Goal: Transaction & Acquisition: Purchase product/service

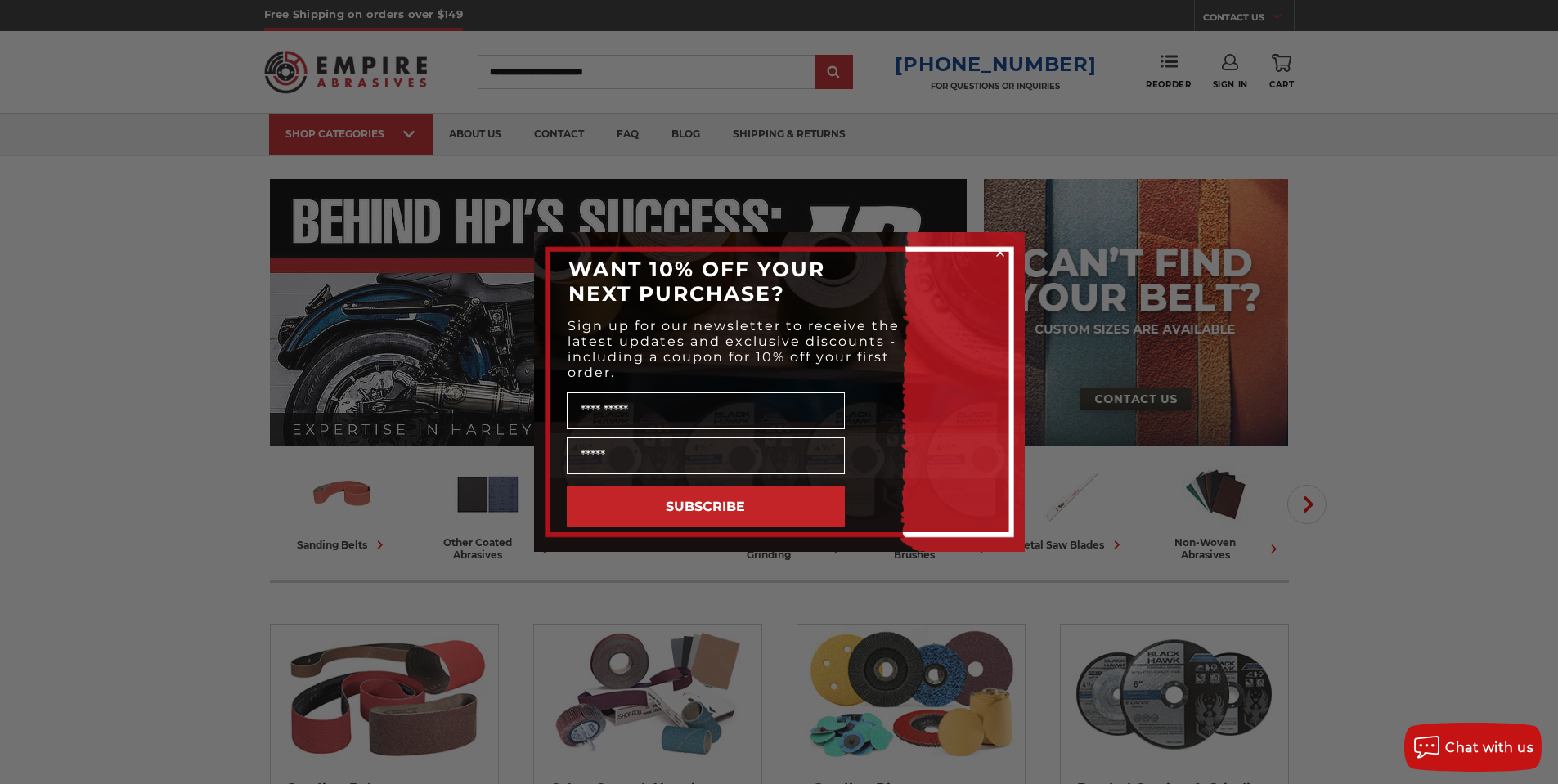
type input "**********"
click at [1002, 255] on icon "Close dialog" at bounding box center [1000, 252] width 6 height 6
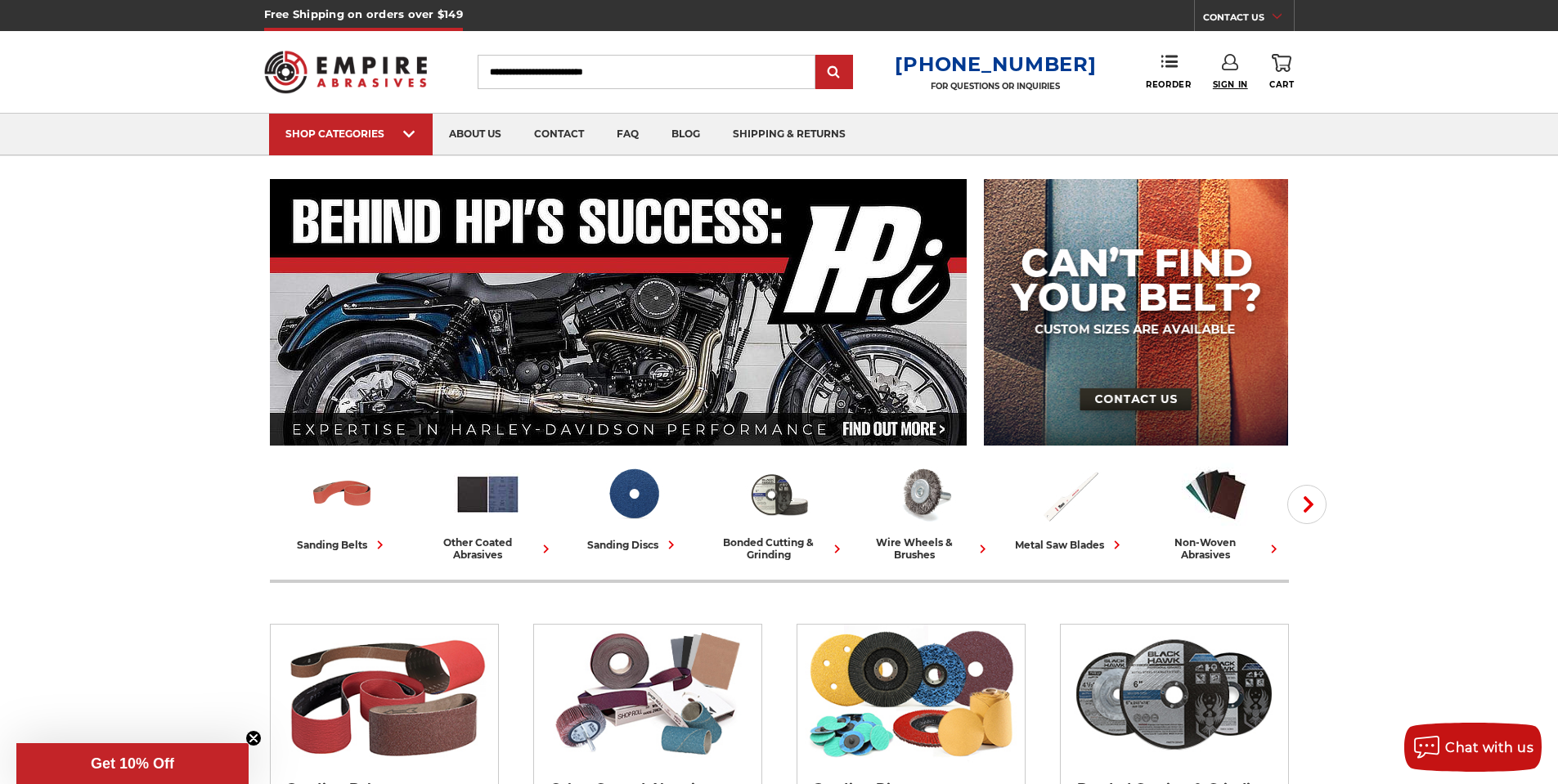
click at [1230, 80] on span "Sign In" at bounding box center [1231, 85] width 35 height 11
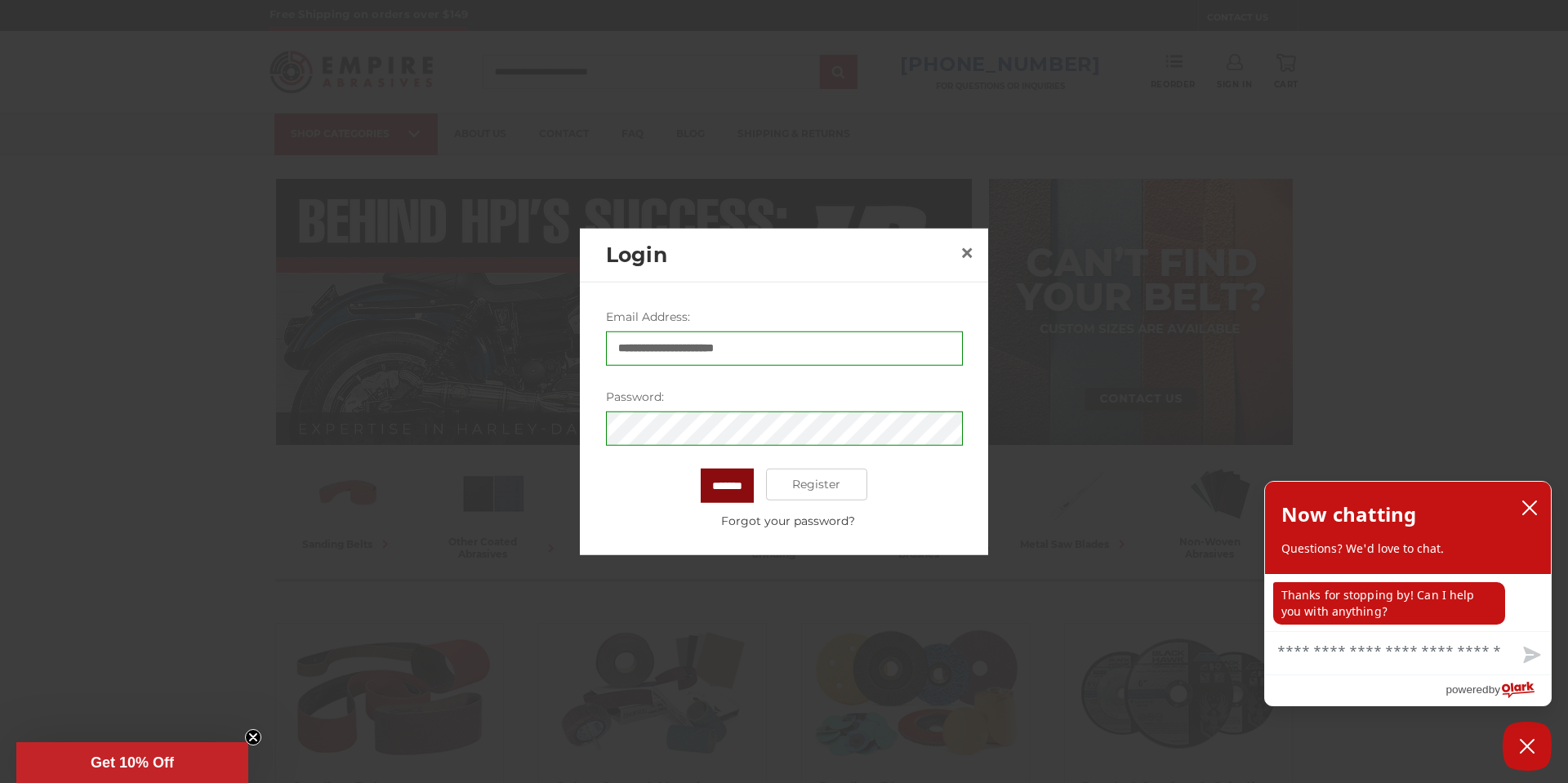
click at [732, 482] on input "*******" at bounding box center [727, 485] width 53 height 34
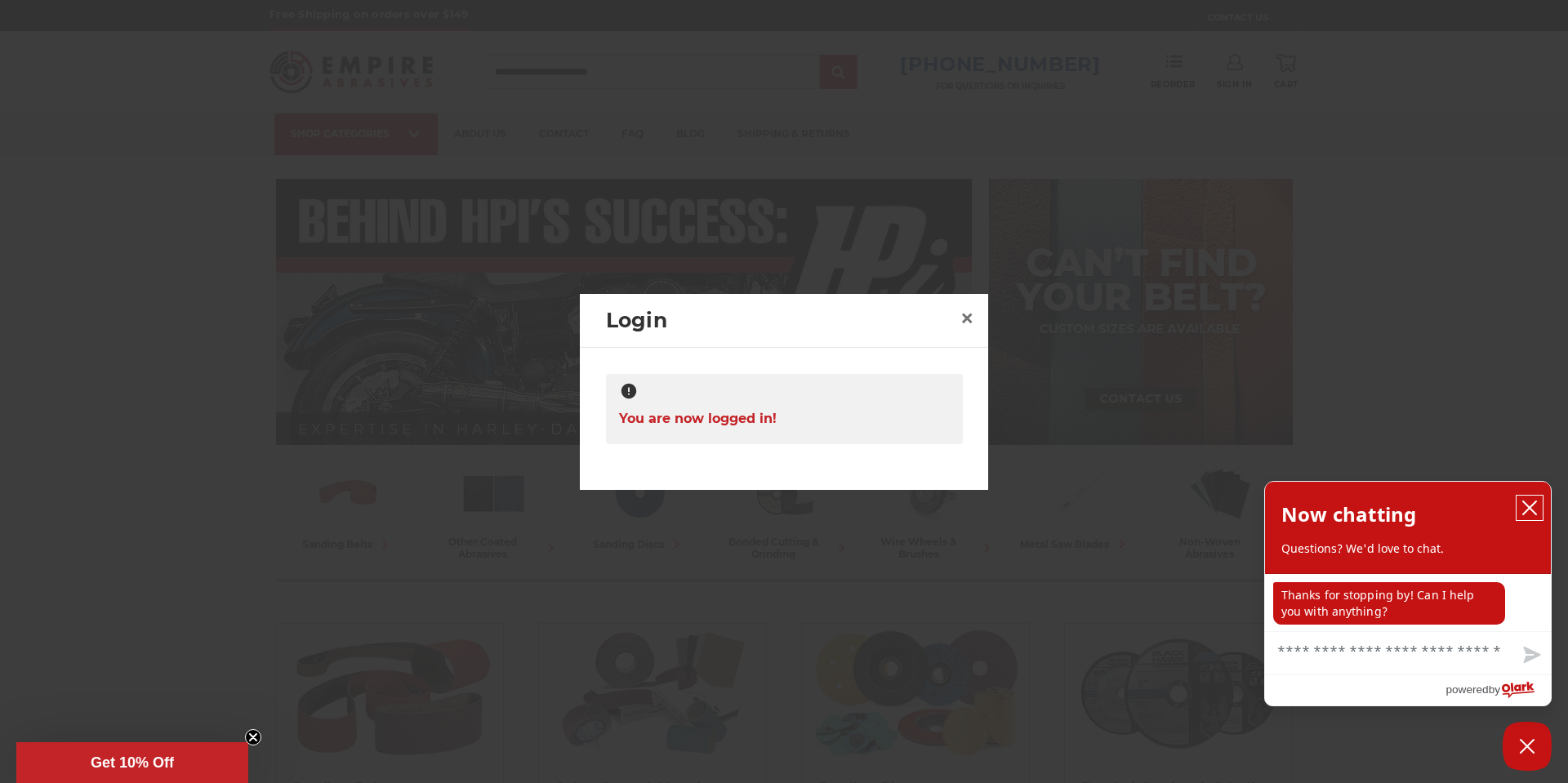
click at [1535, 511] on icon "close chatbox" at bounding box center [1530, 508] width 17 height 17
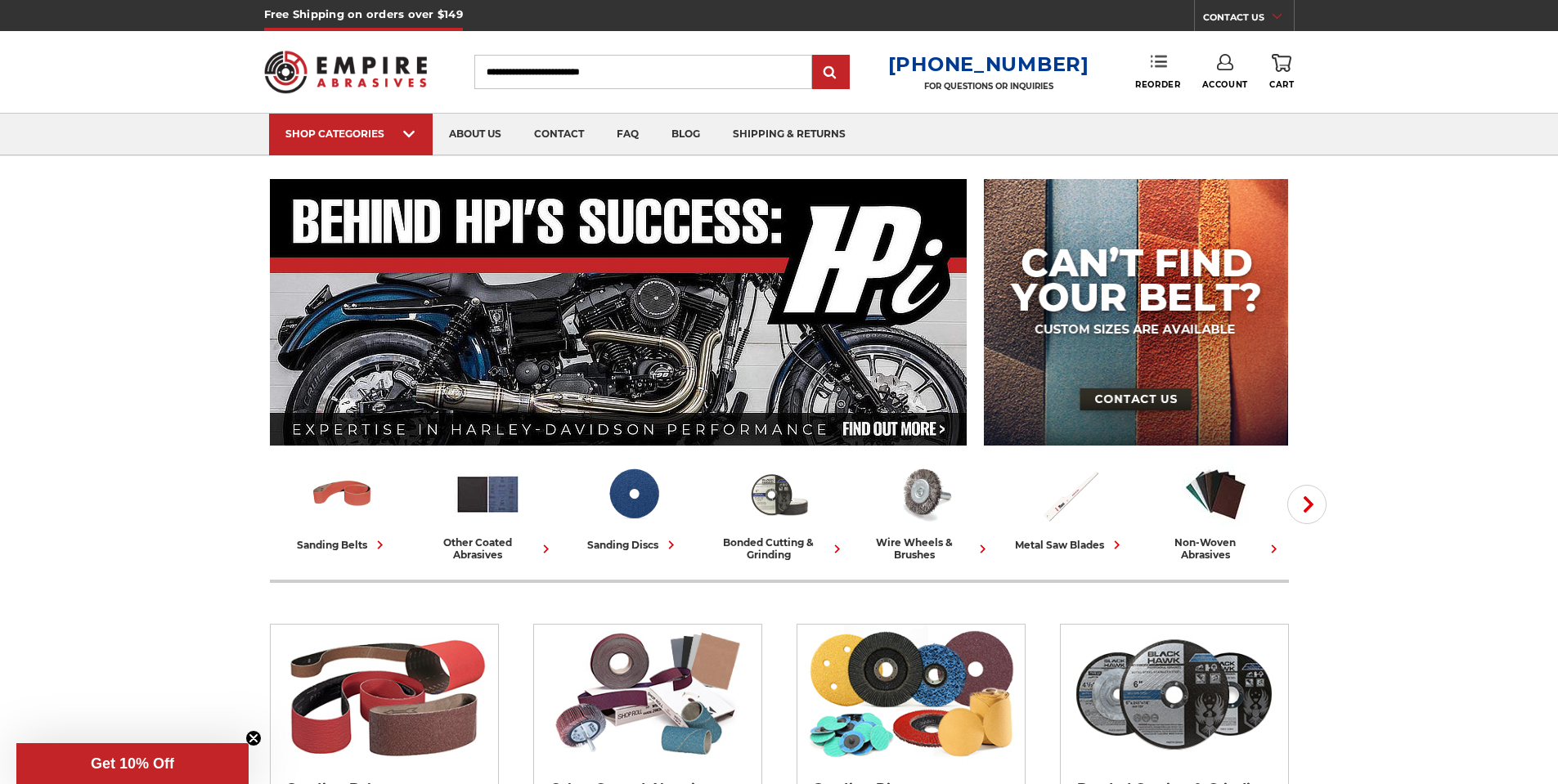
click at [1159, 78] on link "Reorder" at bounding box center [1157, 72] width 45 height 35
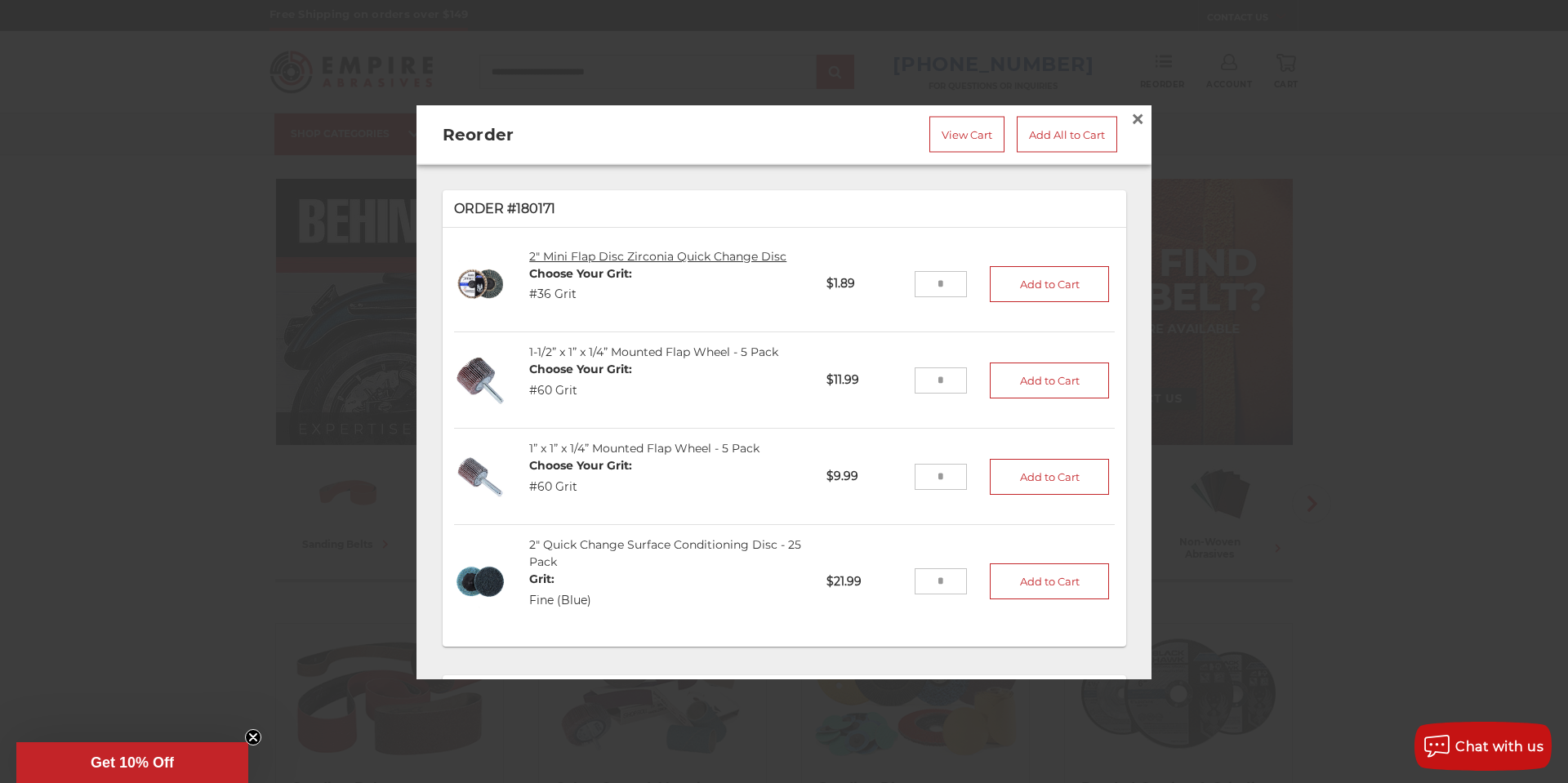
click at [580, 250] on link "2" Mini Flap Disc Zirconia Quick Change Disc" at bounding box center [658, 255] width 257 height 15
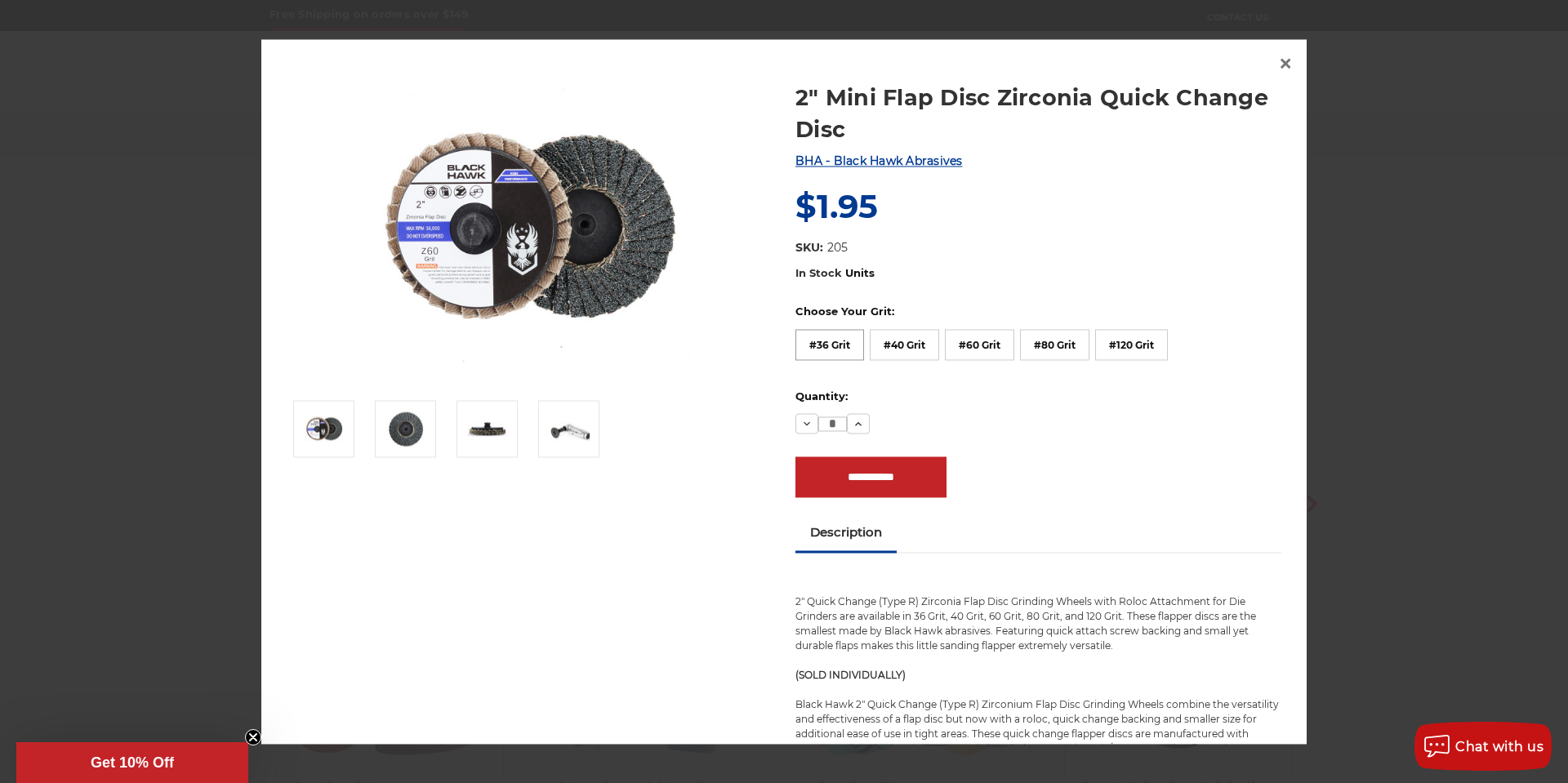
click at [821, 339] on label "#36 Grit" at bounding box center [830, 344] width 69 height 31
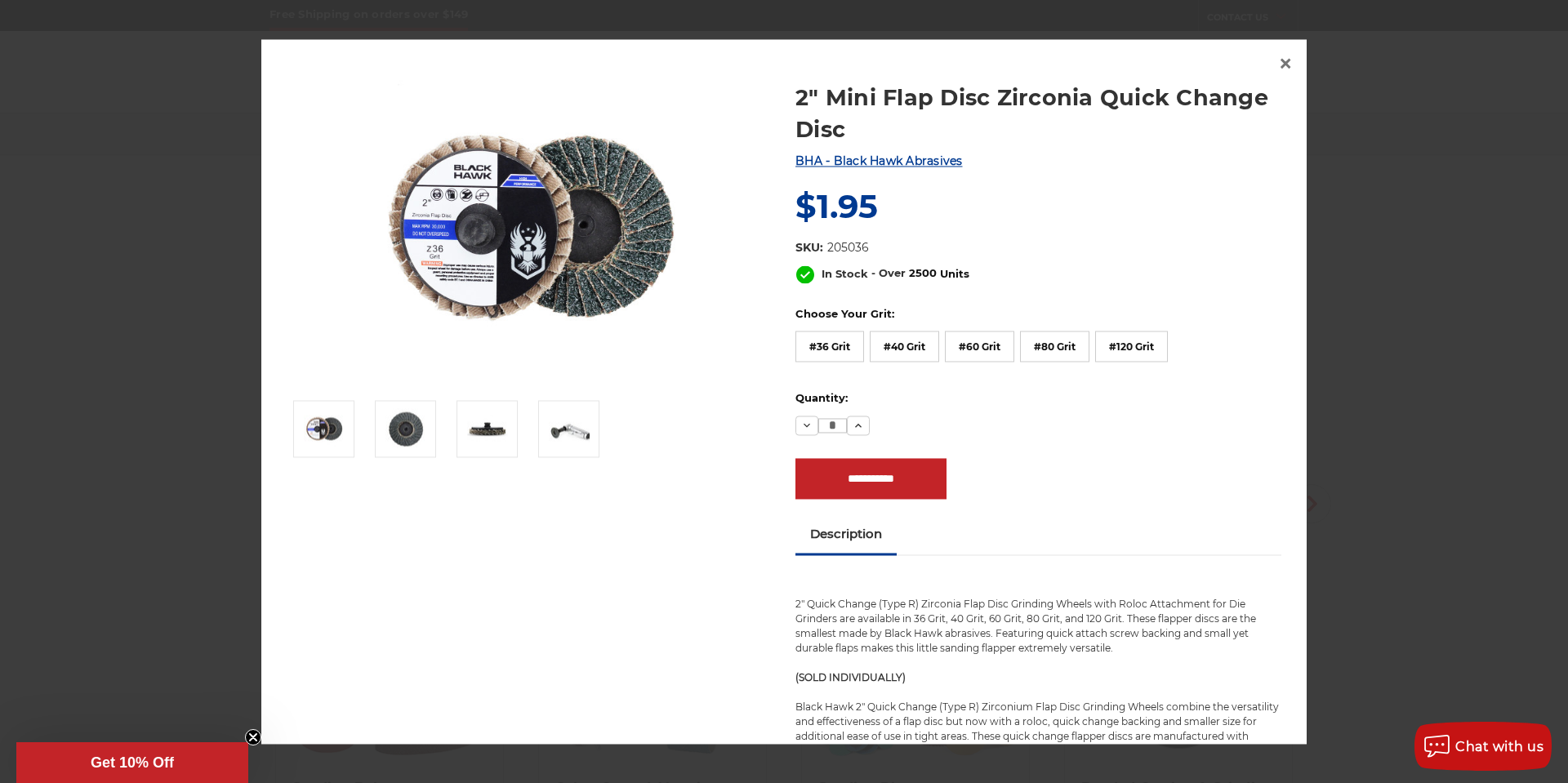
click at [831, 427] on input "*" at bounding box center [833, 425] width 28 height 15
type input "**"
click at [1028, 400] on label "Quantity:" at bounding box center [1038, 399] width 486 height 17
click at [847, 418] on input "**" at bounding box center [833, 425] width 28 height 15
click at [991, 350] on label "#60 Grit" at bounding box center [979, 347] width 70 height 31
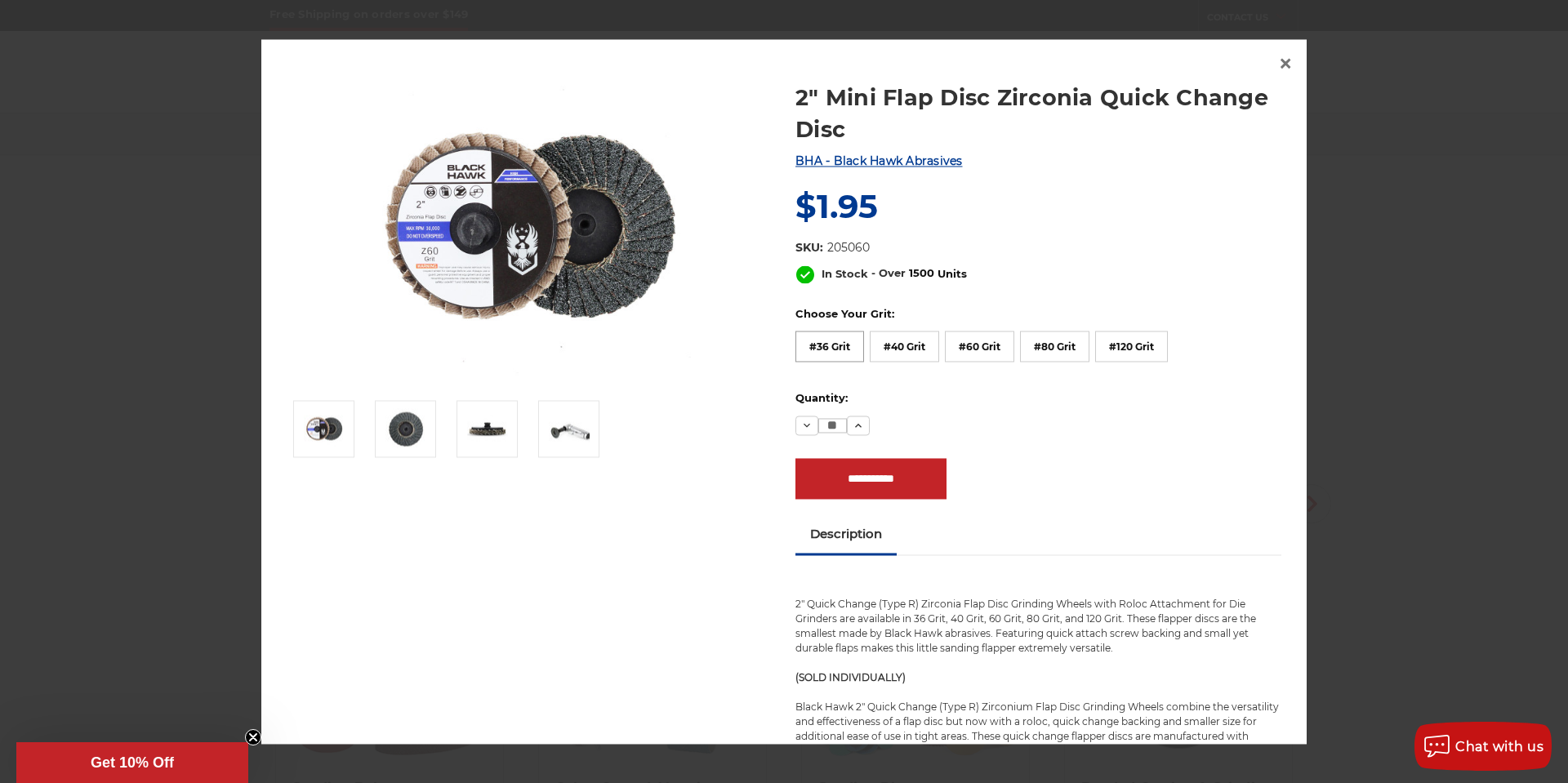
click at [848, 350] on label "#36 Grit" at bounding box center [830, 347] width 69 height 31
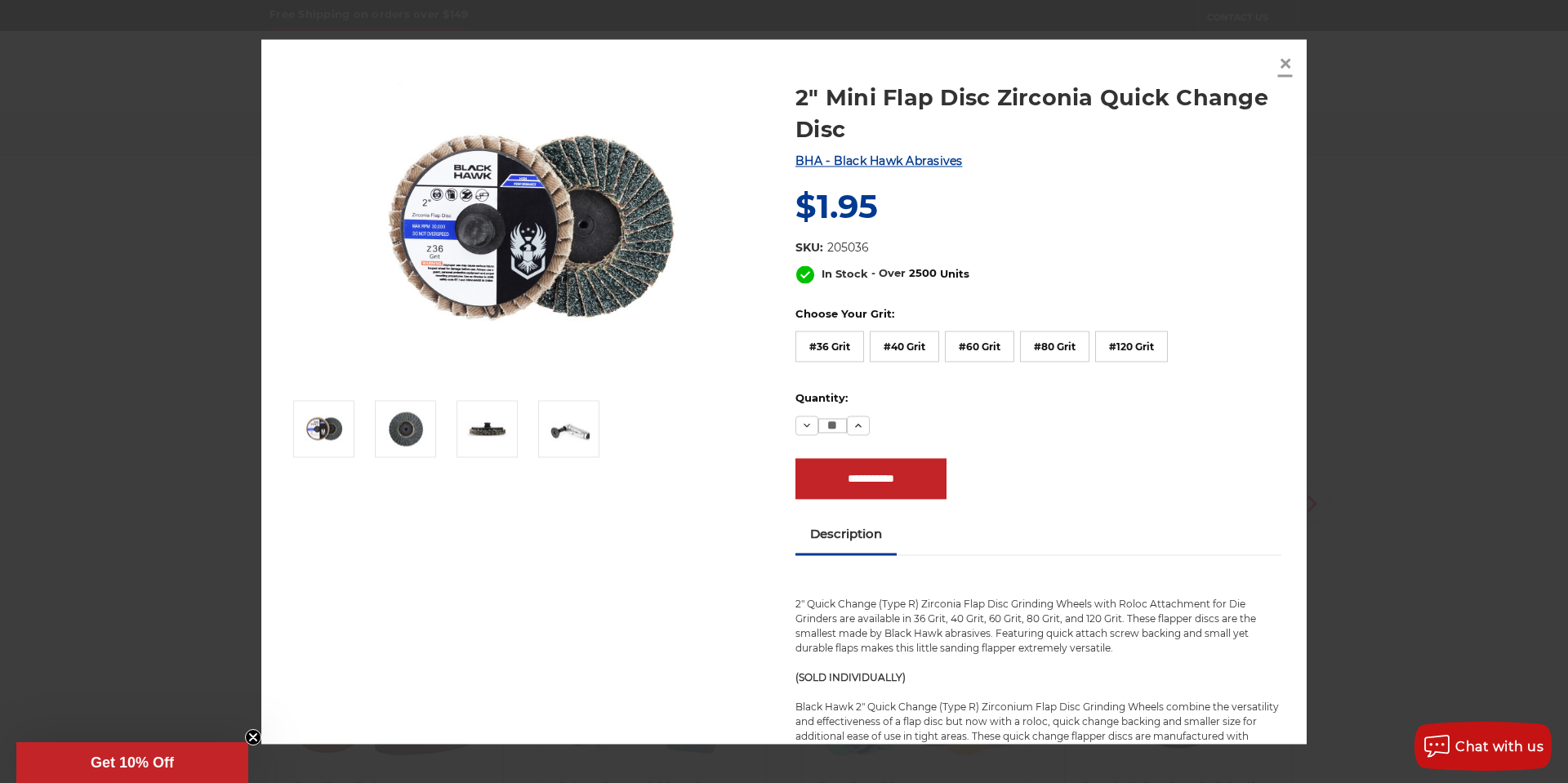
click at [1290, 66] on span "×" at bounding box center [1285, 64] width 15 height 32
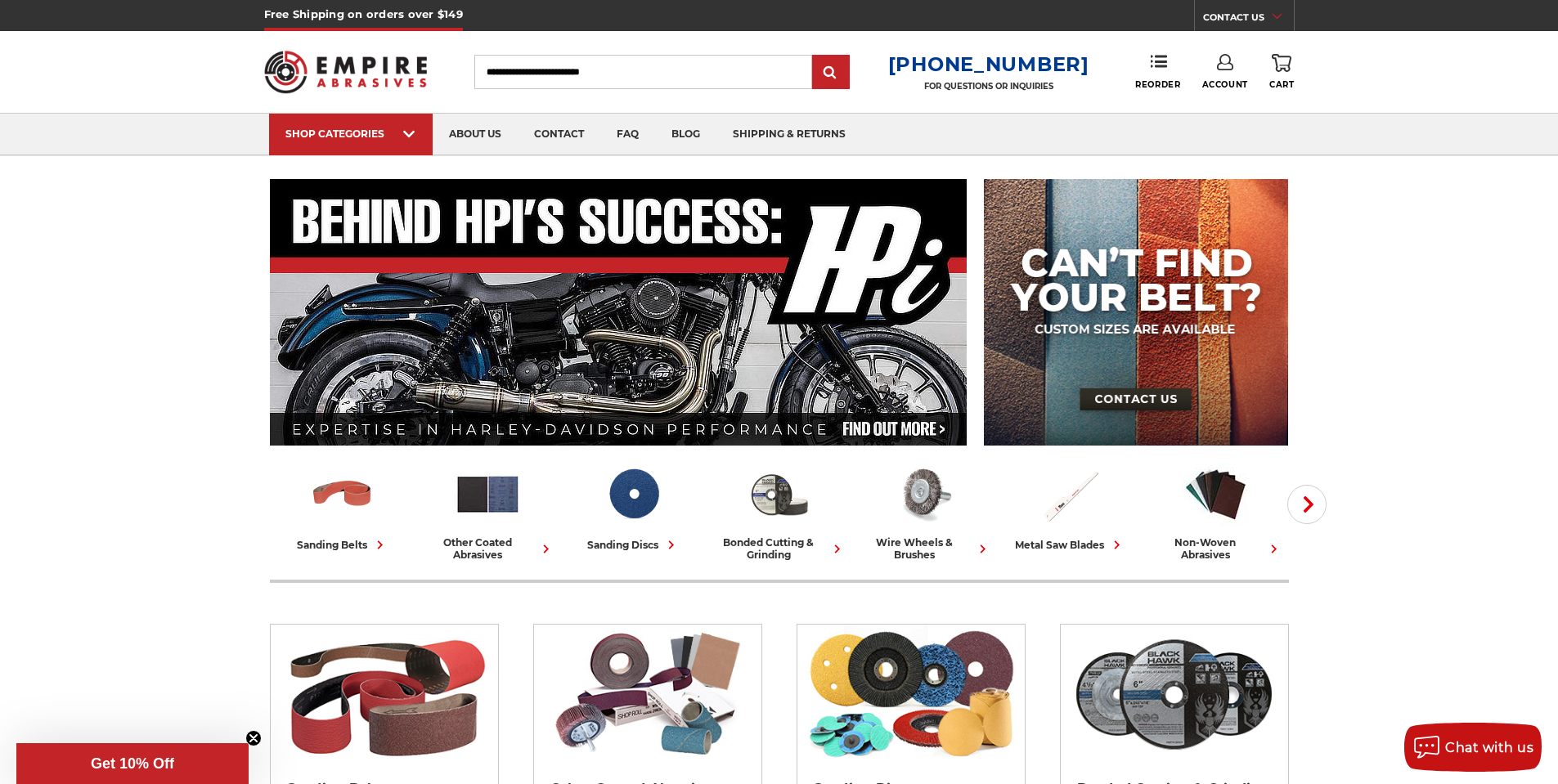
click at [1279, 72] on link "0 Cart" at bounding box center [1282, 72] width 25 height 36
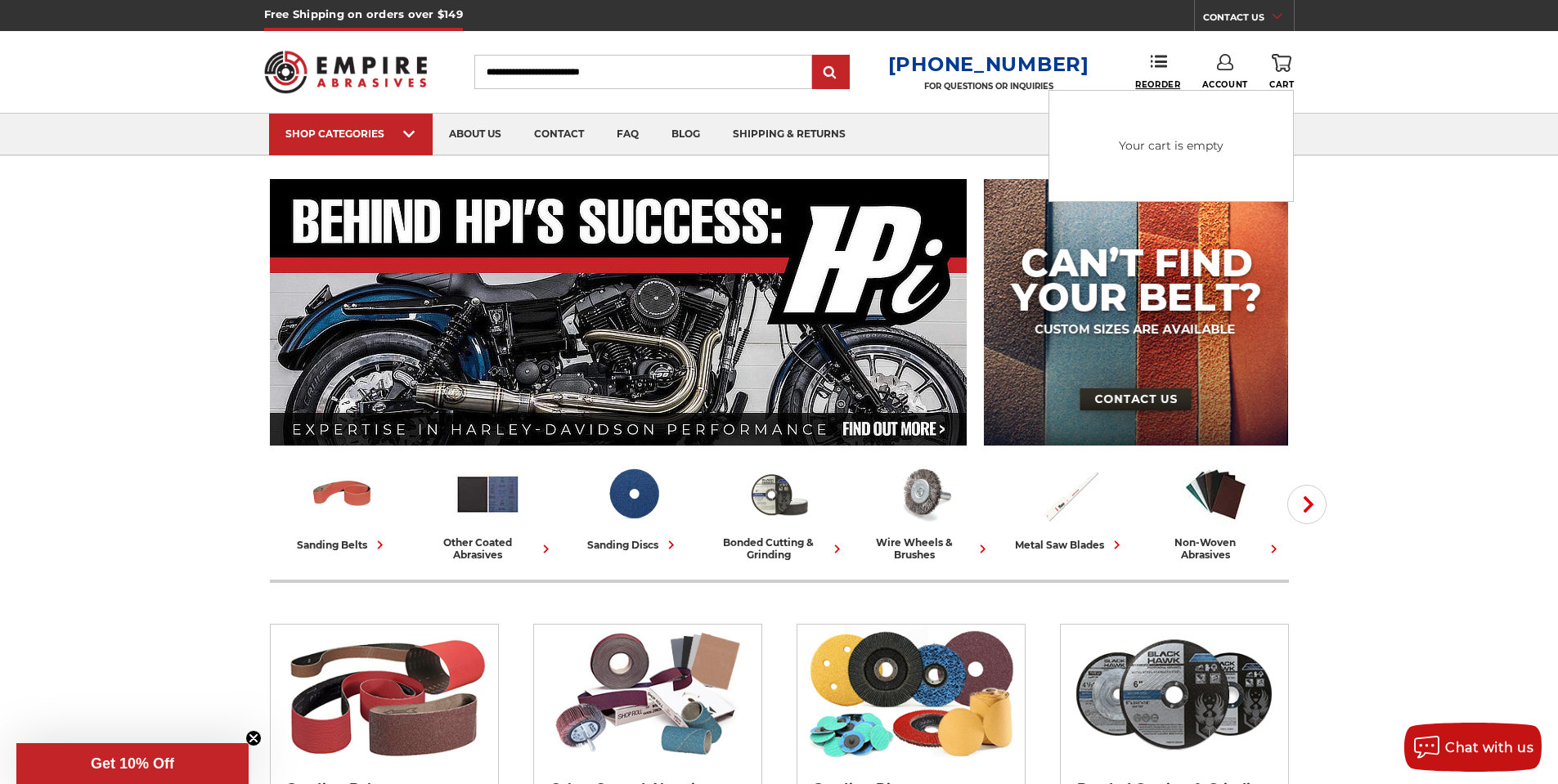
click at [1168, 64] on link "Reorder" at bounding box center [1157, 72] width 45 height 35
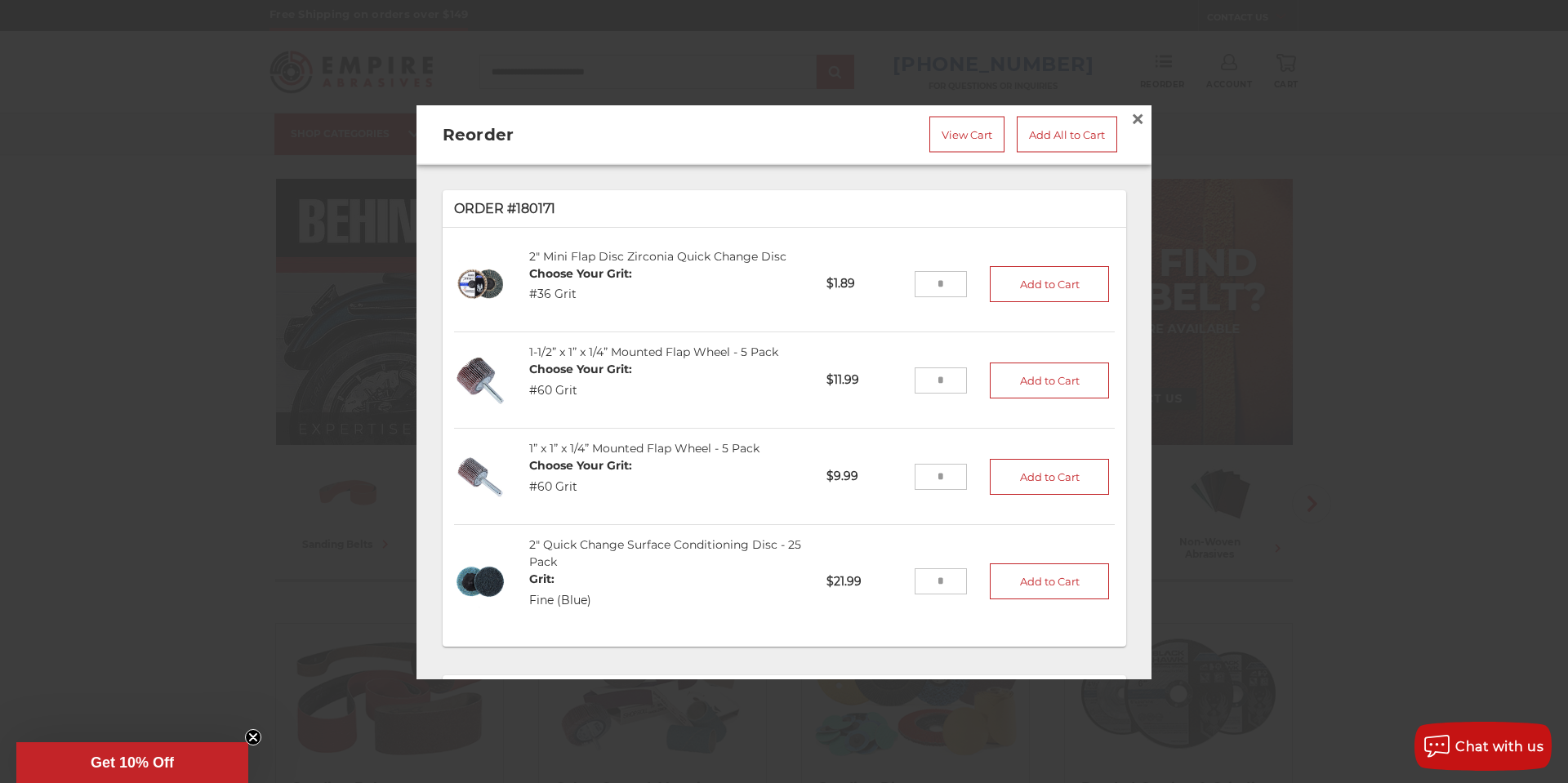
click at [935, 275] on input "tel" at bounding box center [941, 284] width 53 height 26
type input "**"
click at [1005, 284] on button "Add to Cart" at bounding box center [1049, 283] width 119 height 36
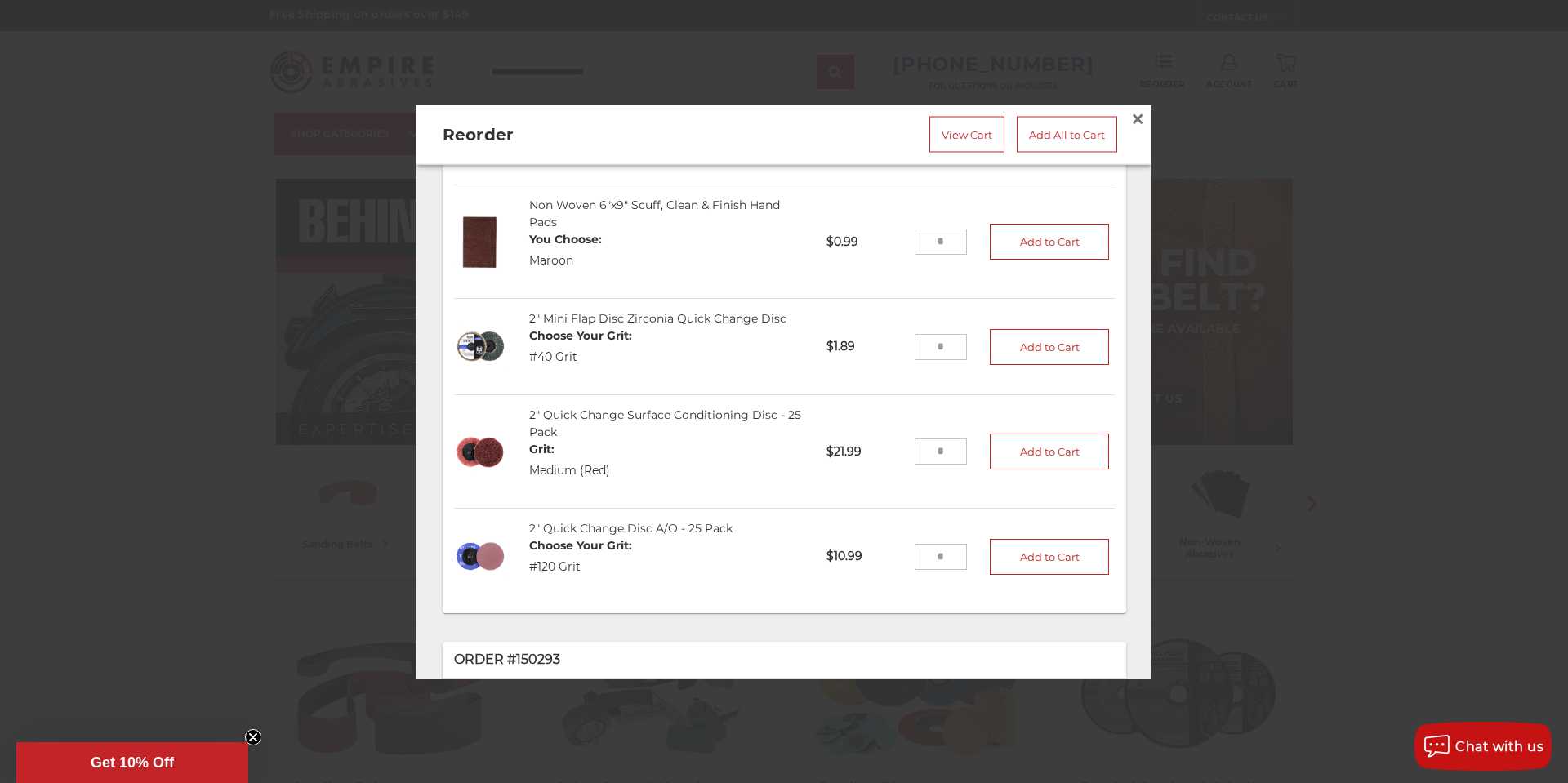
scroll to position [1062, 0]
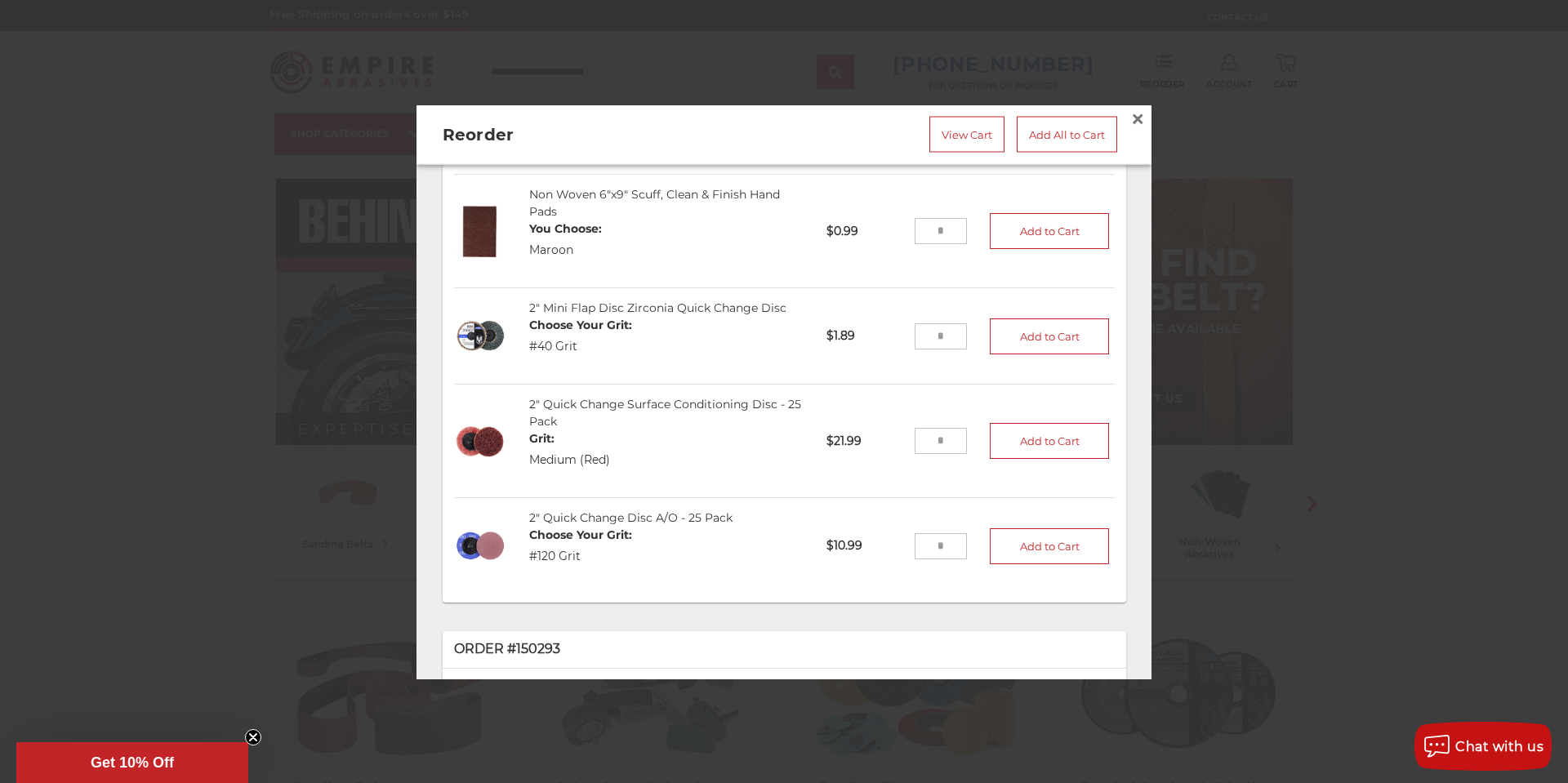
click at [932, 433] on input "tel" at bounding box center [941, 442] width 53 height 26
type input "*"
click at [990, 433] on button "Add to Cart" at bounding box center [1049, 441] width 119 height 36
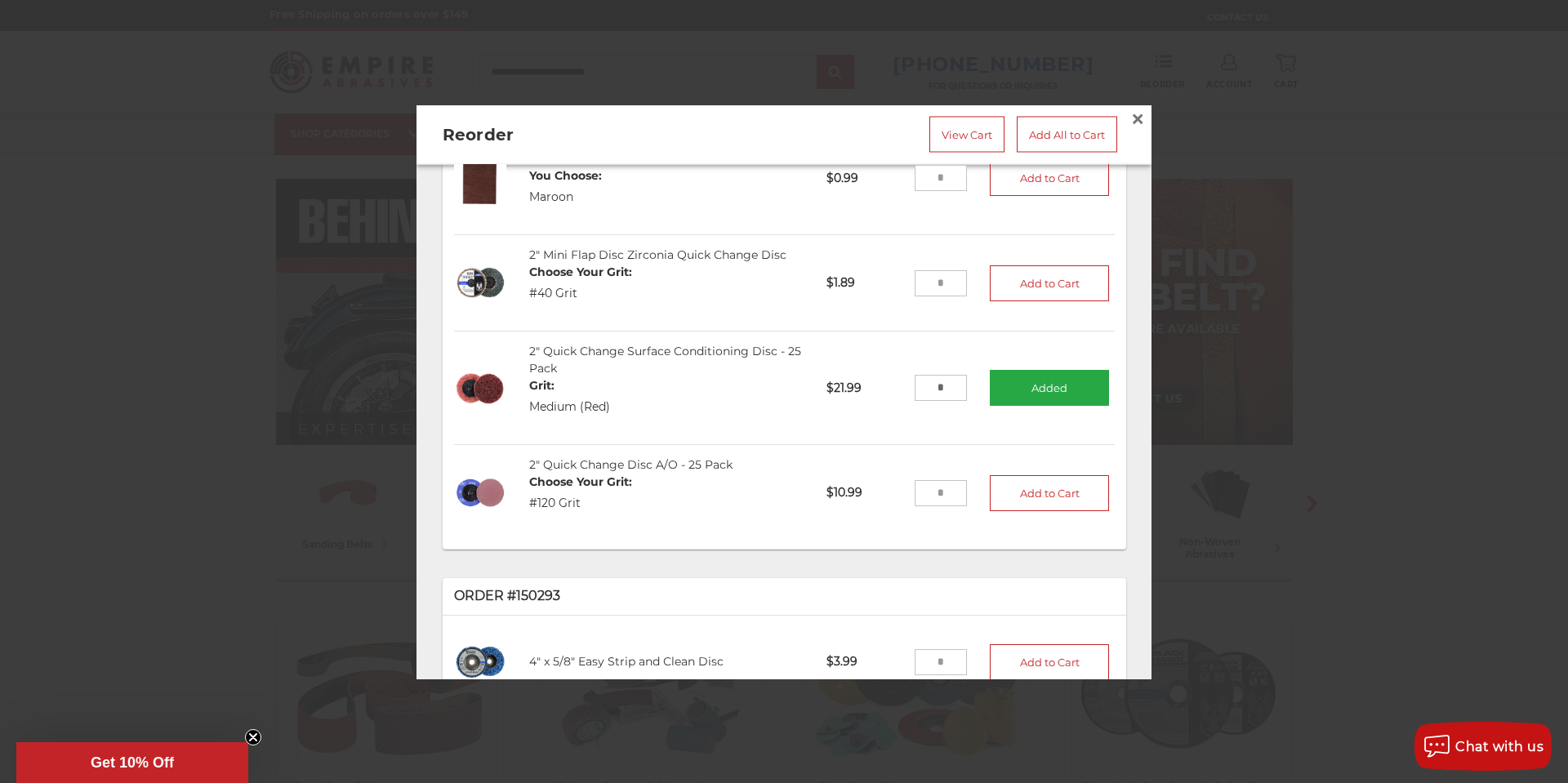
scroll to position [1143, 0]
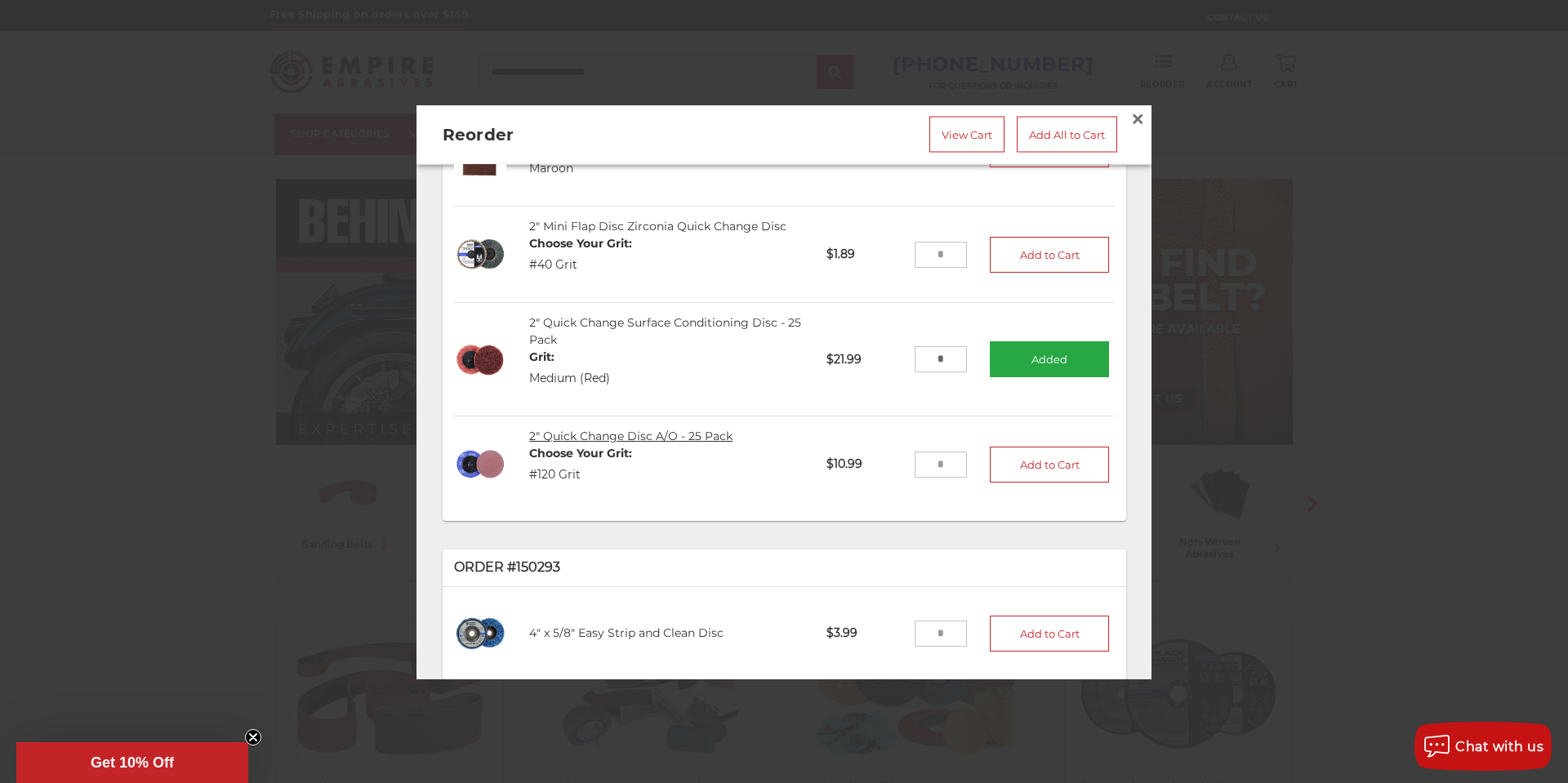
click at [727, 437] on link "2" Quick Change Disc A/O - 25 Pack" at bounding box center [631, 437] width 203 height 15
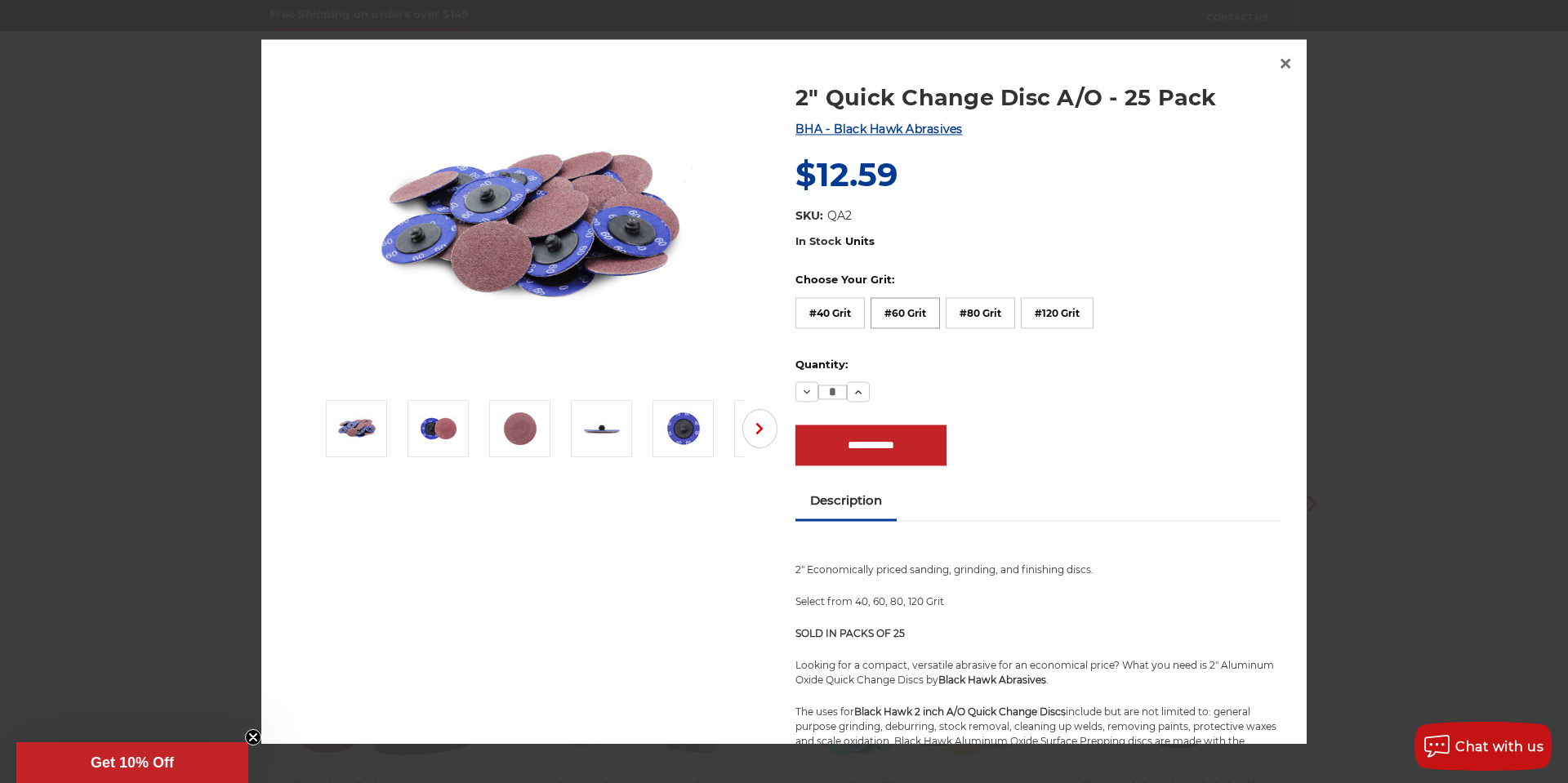
click at [931, 312] on label "#60 Grit" at bounding box center [905, 312] width 70 height 31
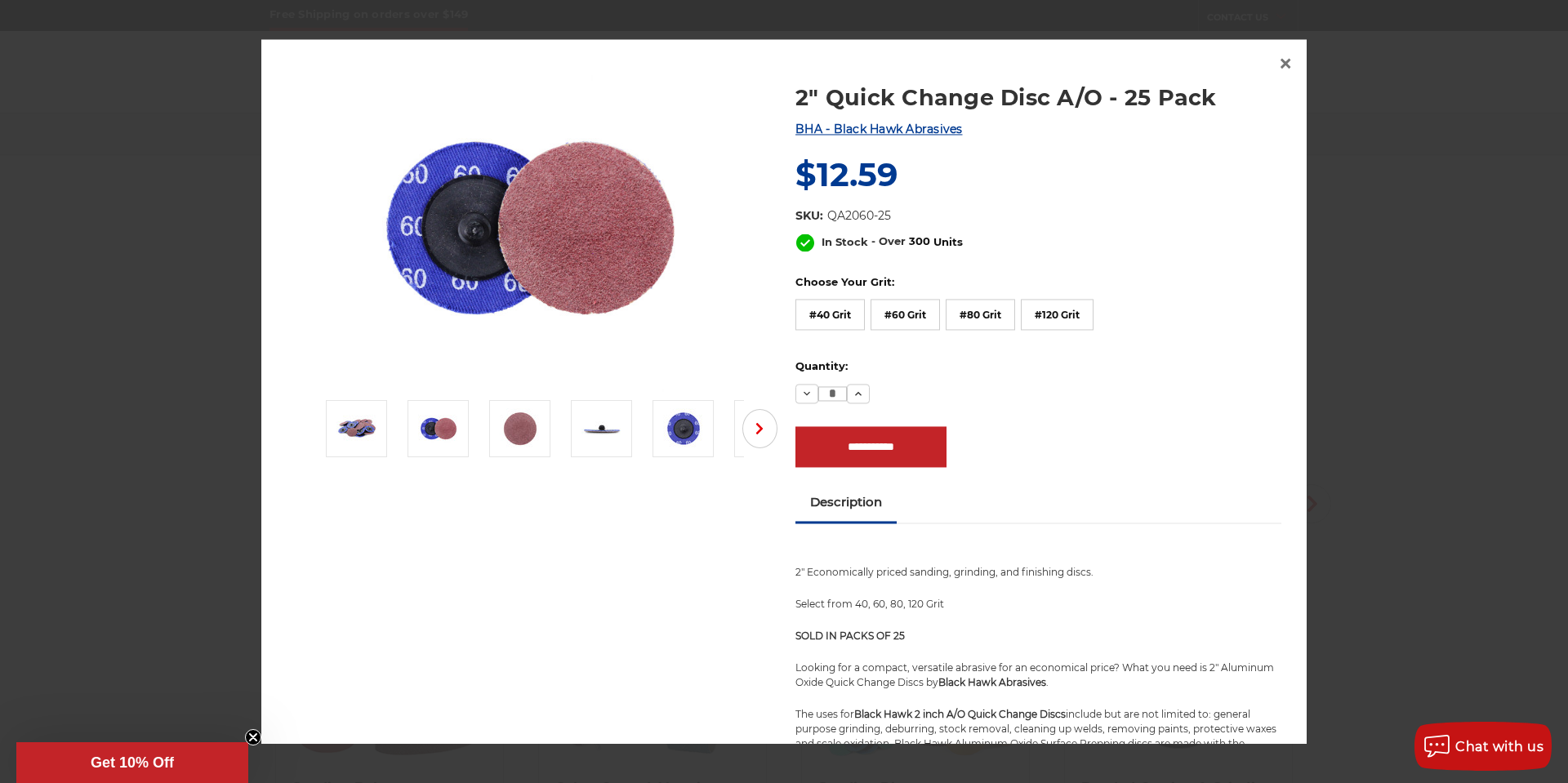
click at [836, 395] on input "*" at bounding box center [833, 394] width 28 height 15
drag, startPoint x: 840, startPoint y: 394, endPoint x: 818, endPoint y: 391, distance: 22.2
click at [818, 391] on input "**" at bounding box center [833, 394] width 28 height 15
type input "*"
click at [923, 391] on div "Decrease Quantity: * Increase Quantity:" at bounding box center [1038, 394] width 486 height 19
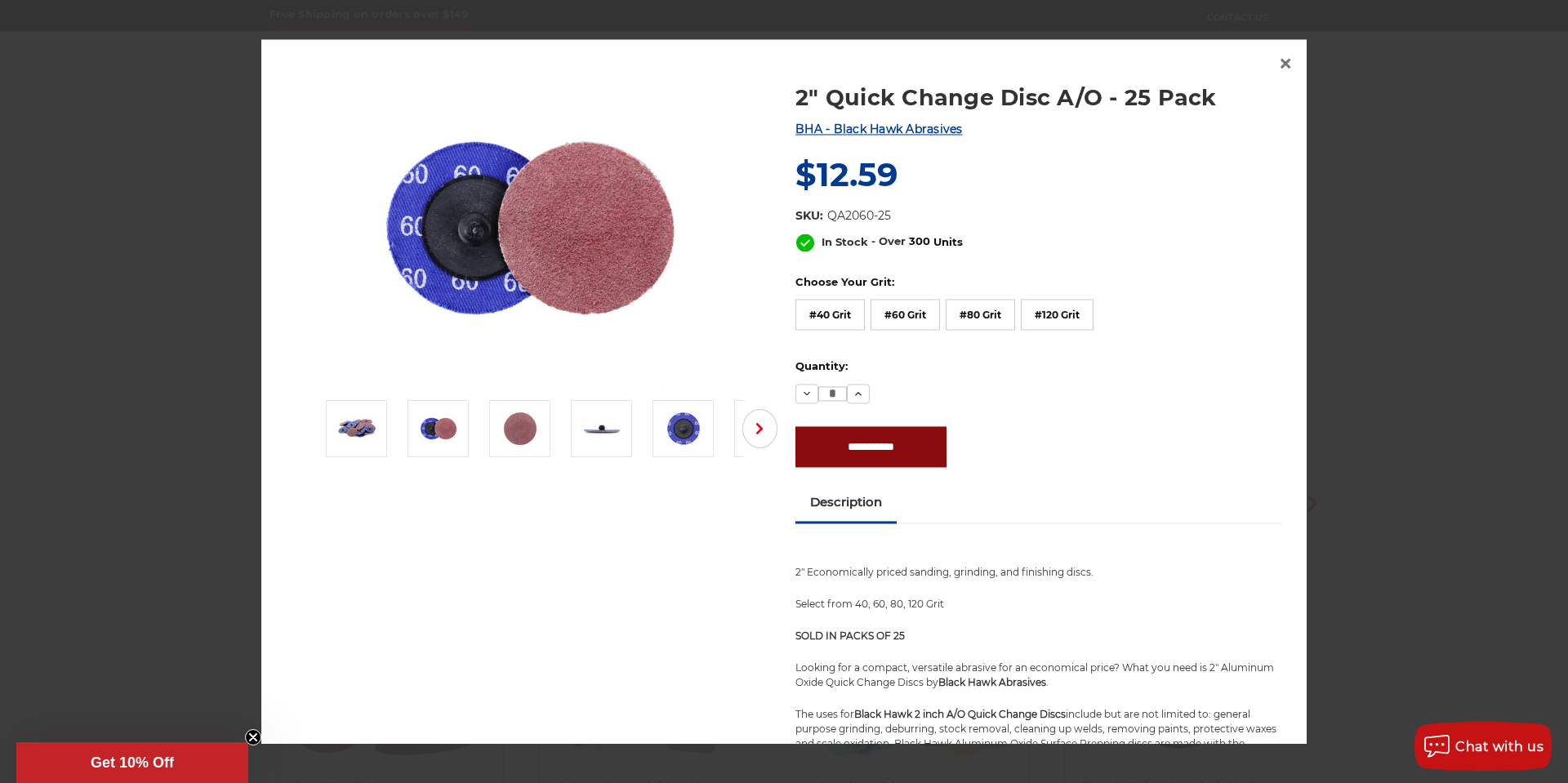
click at [864, 444] on input "**********" at bounding box center [871, 448] width 151 height 41
type input "**********"
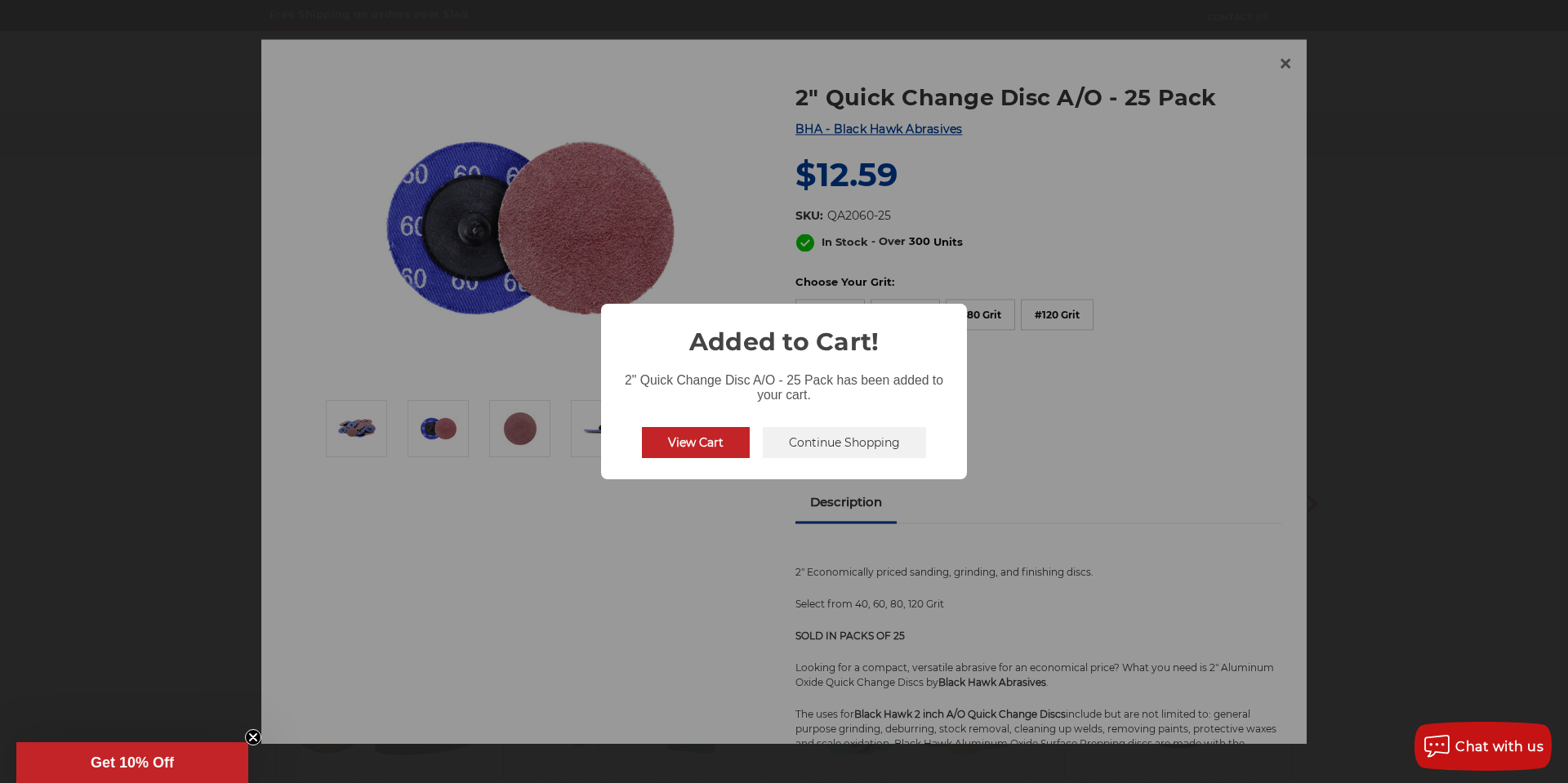
click at [722, 438] on button "View Cart" at bounding box center [696, 442] width 108 height 31
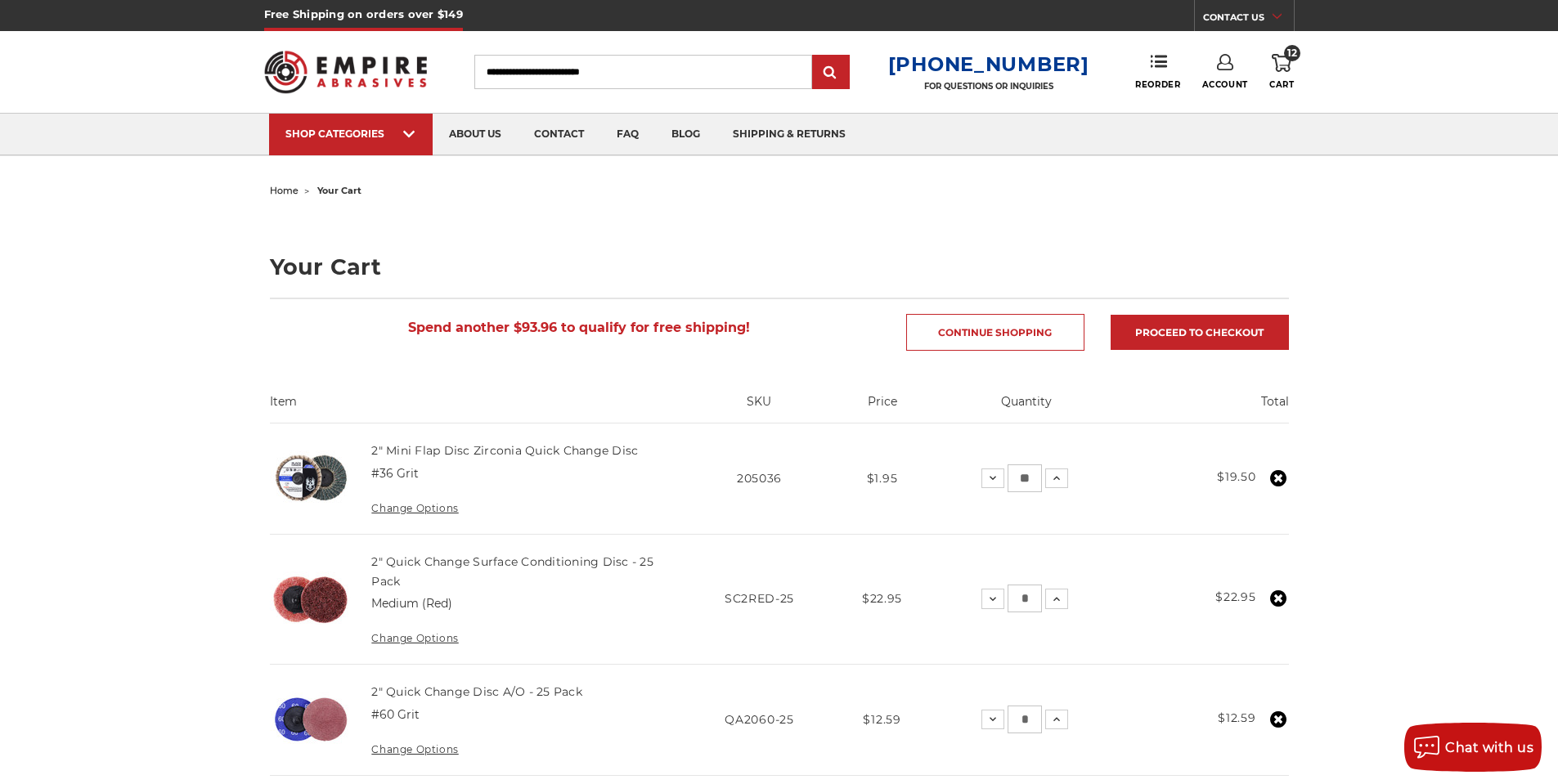
click at [1272, 479] on use at bounding box center [1279, 478] width 17 height 17
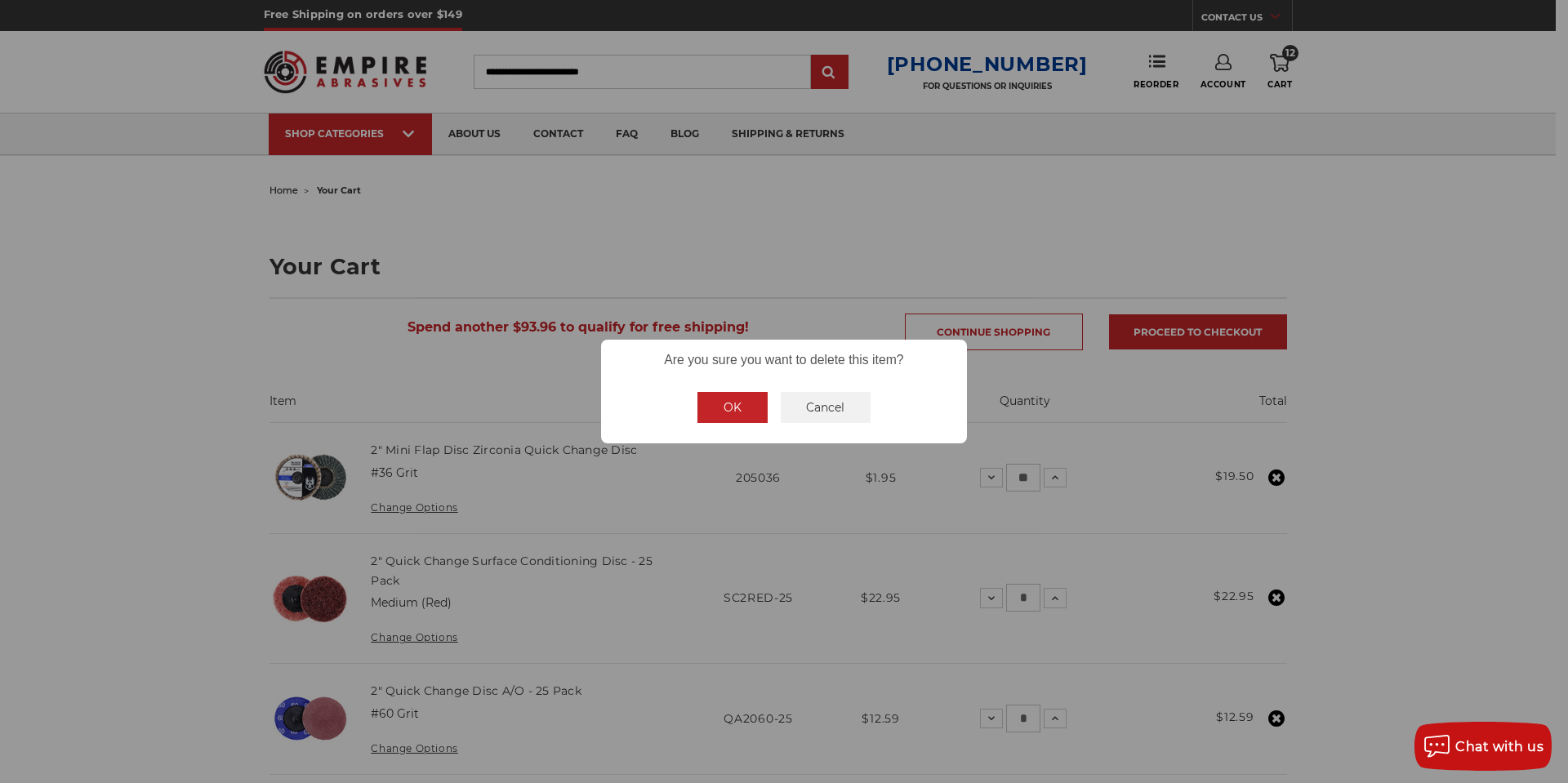
click at [715, 403] on button "OK" at bounding box center [733, 407] width 71 height 31
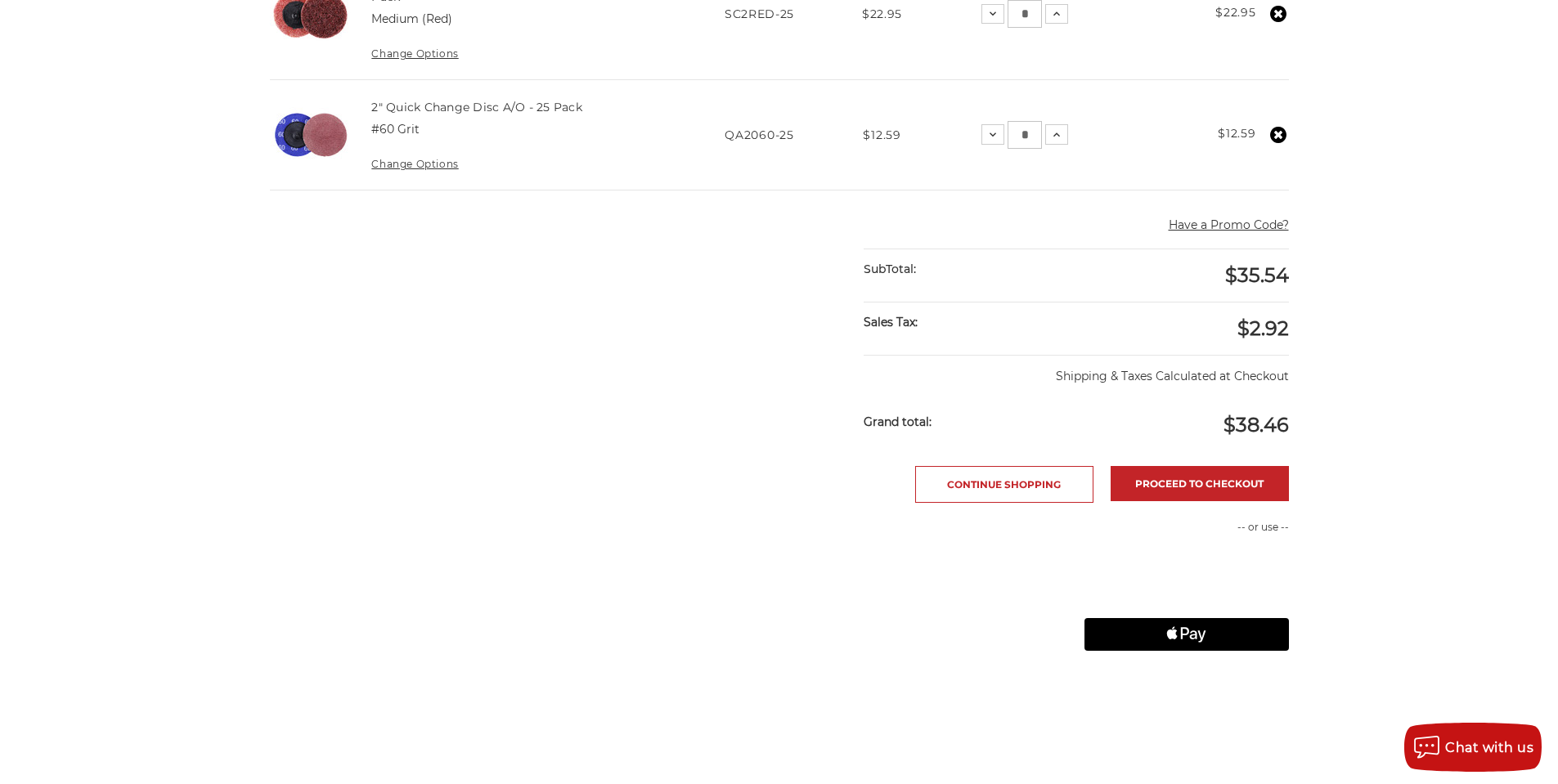
scroll to position [491, 0]
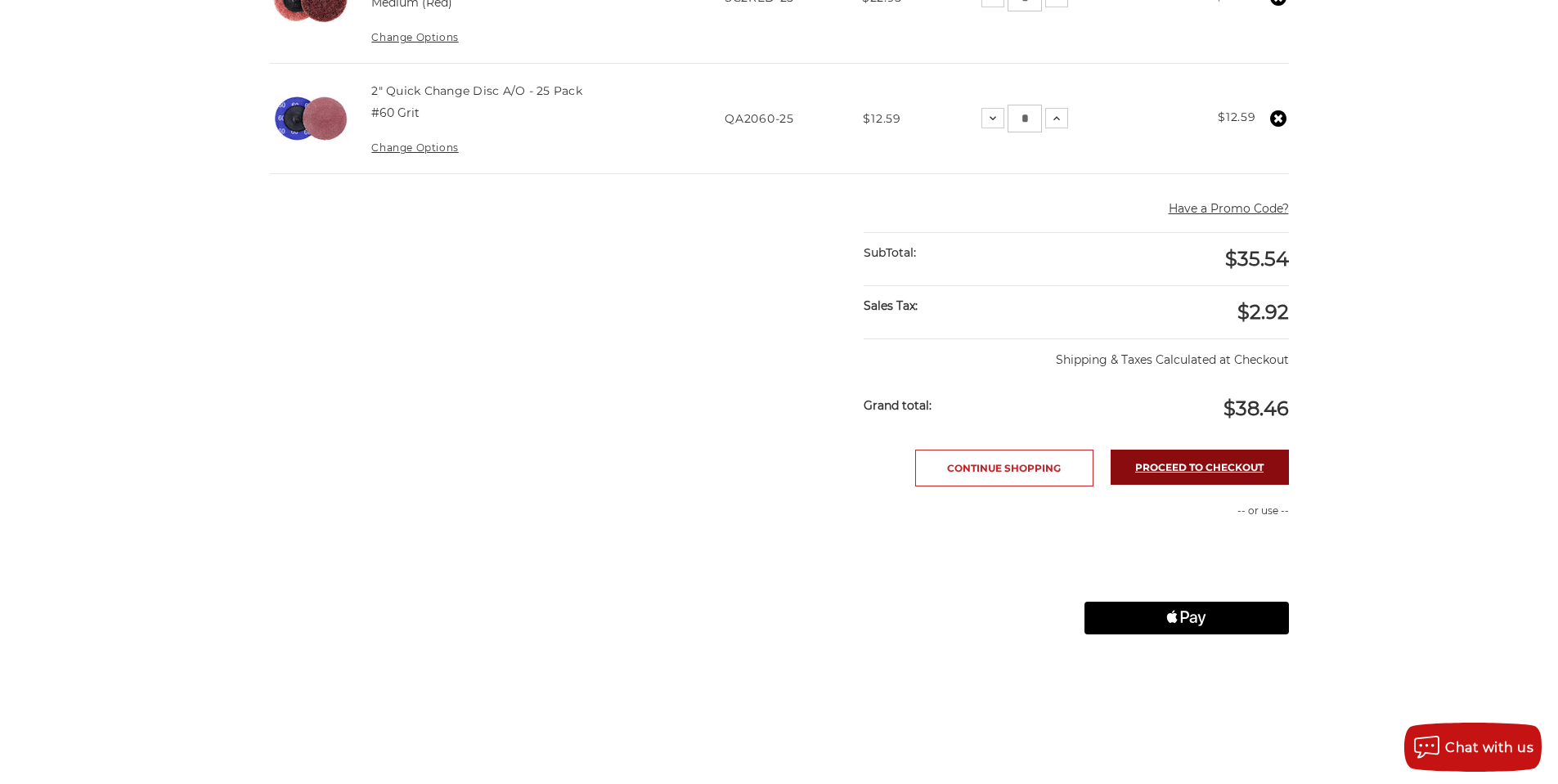
click at [1219, 476] on link "Proceed to checkout" at bounding box center [1200, 468] width 179 height 35
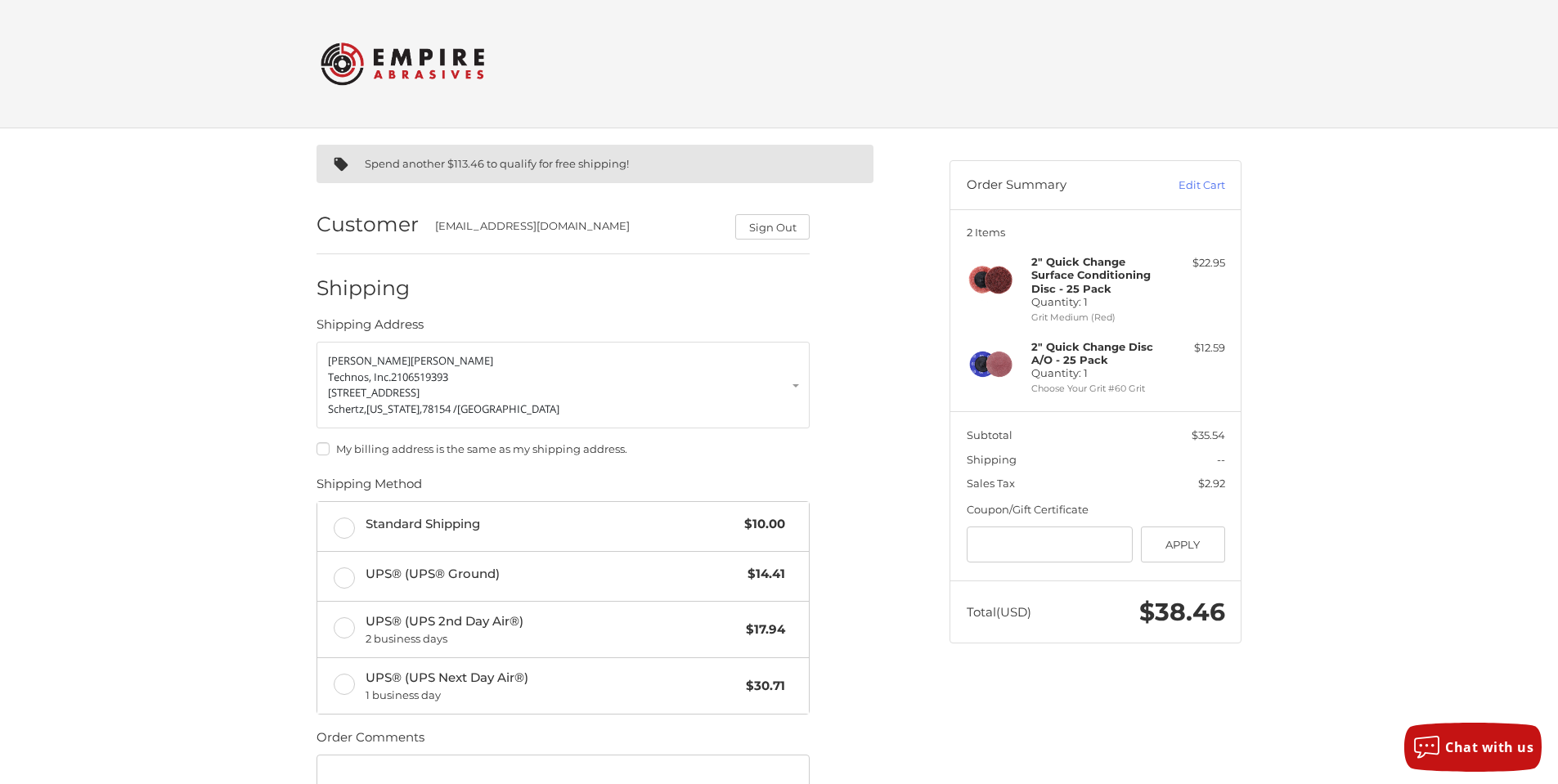
click at [332, 71] on img at bounding box center [402, 64] width 164 height 64
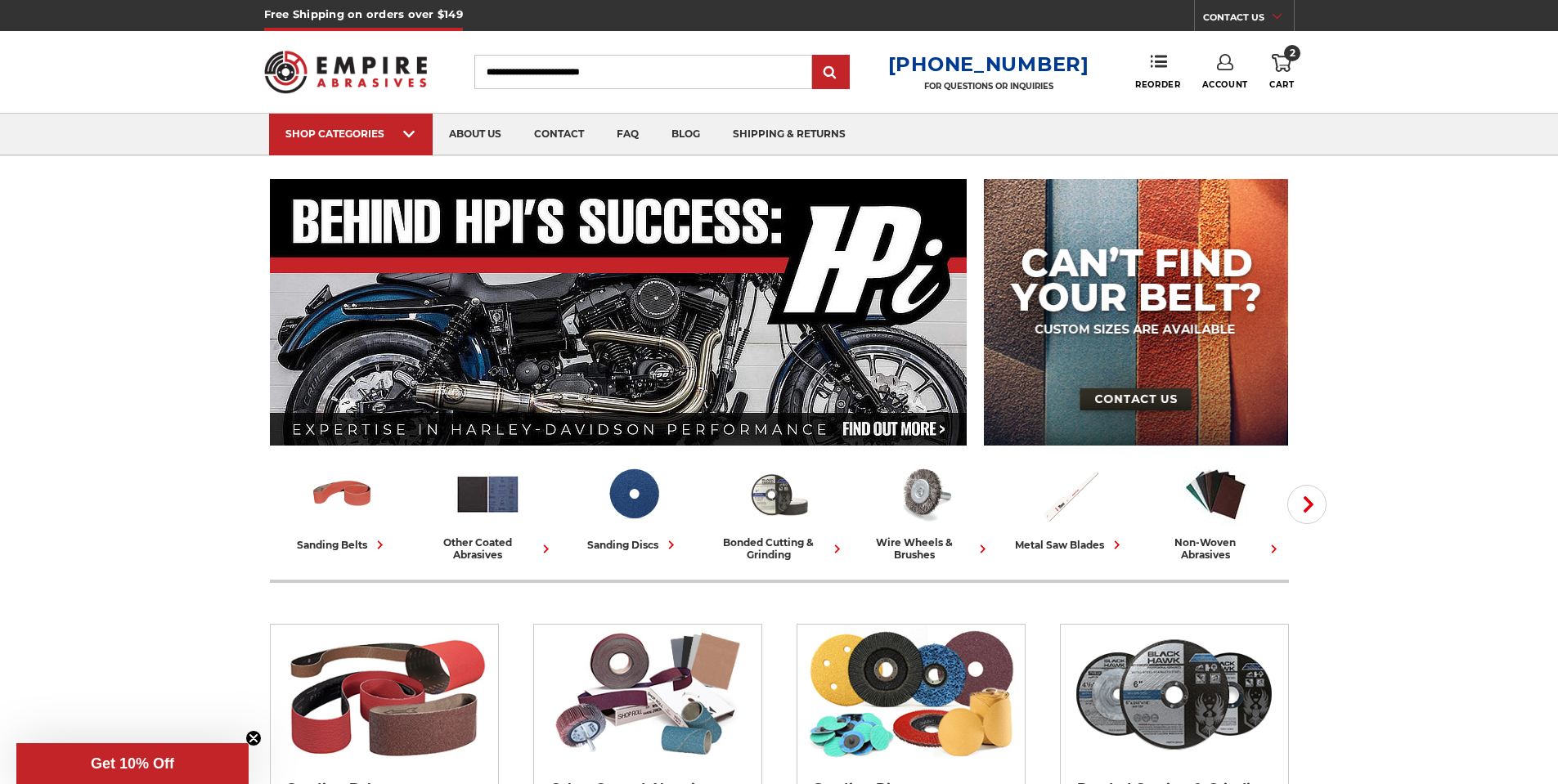
click at [1286, 62] on icon at bounding box center [1282, 63] width 19 height 18
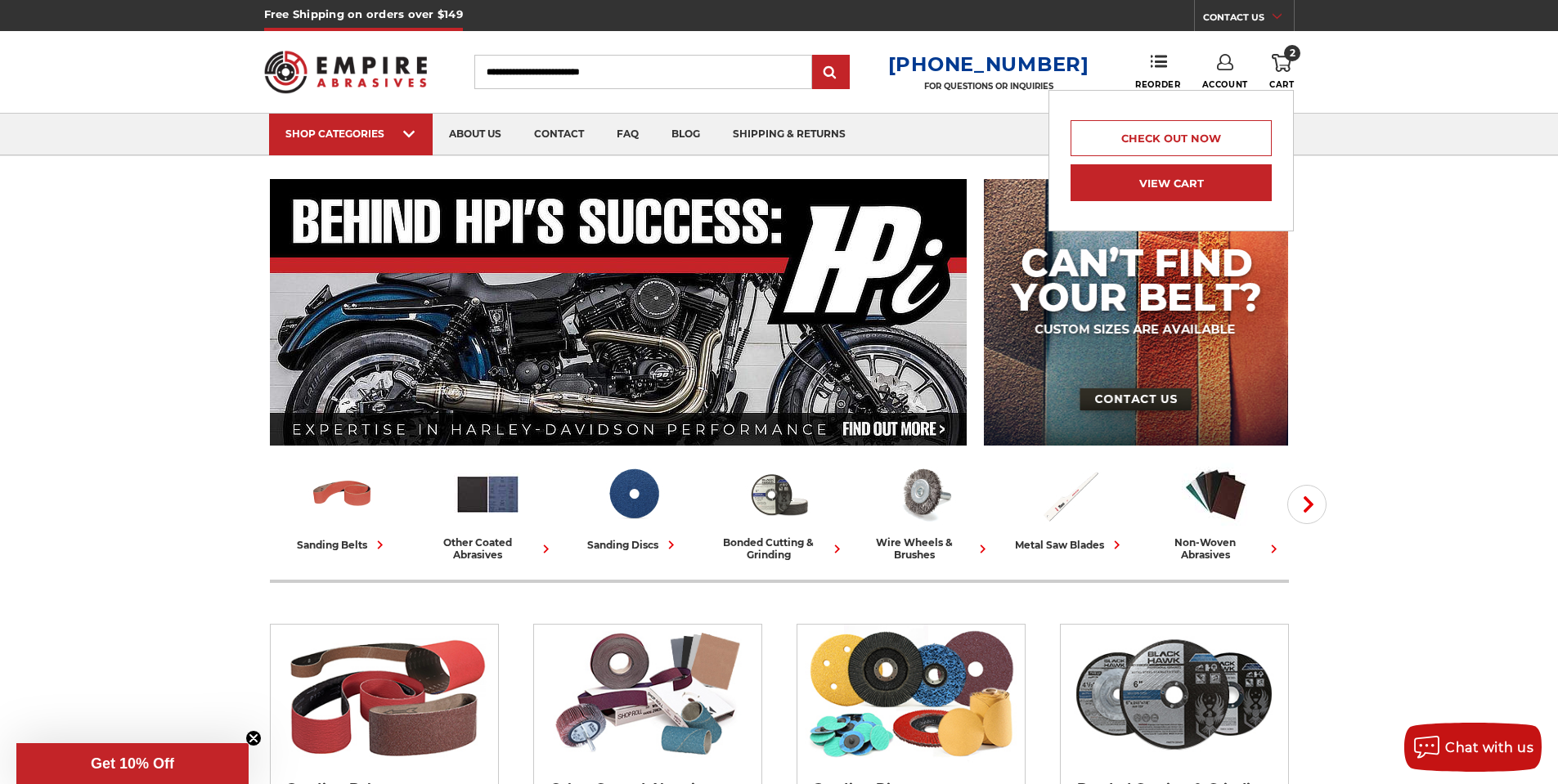
click at [1224, 182] on link "View Cart" at bounding box center [1172, 183] width 202 height 37
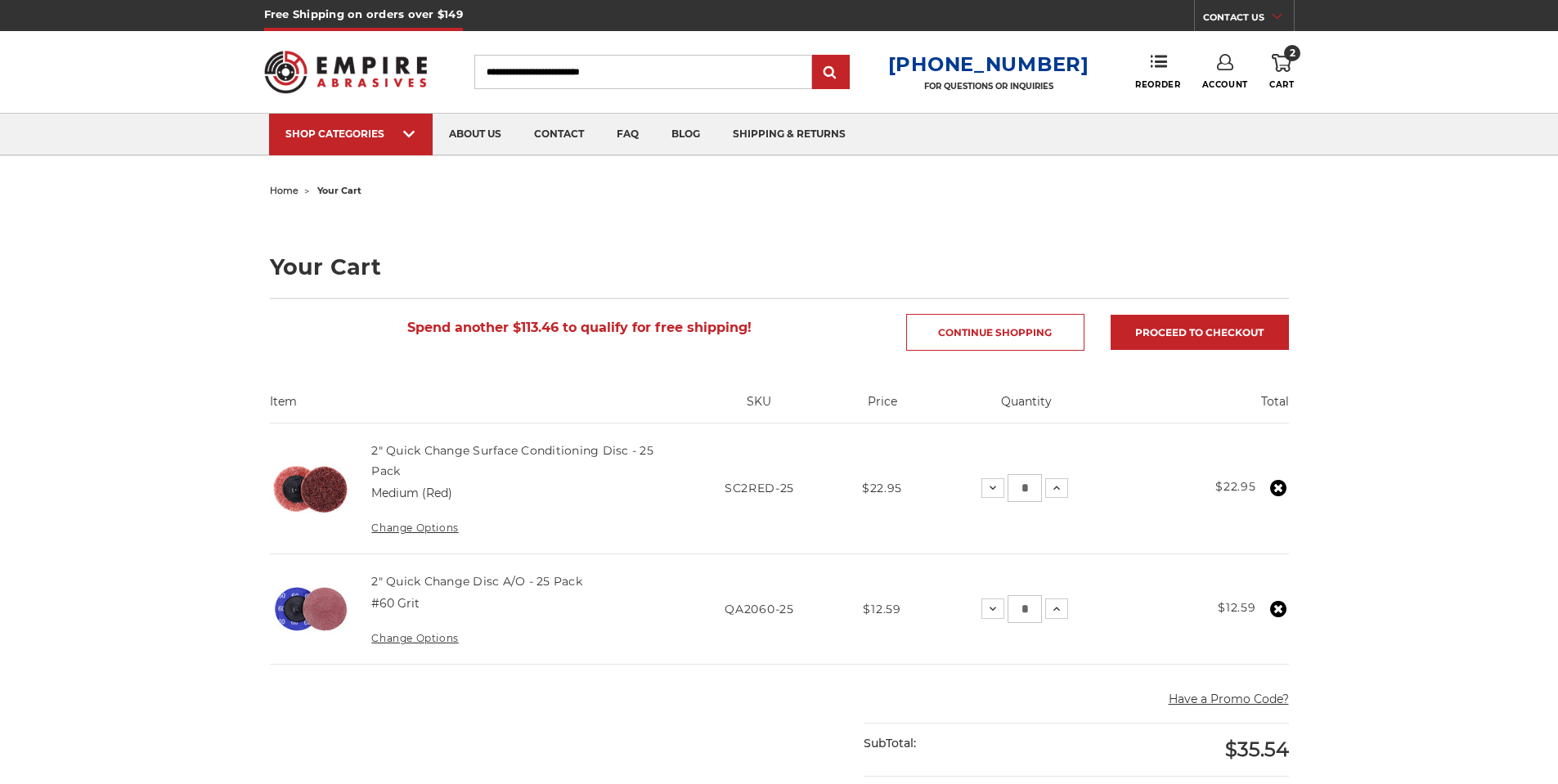
click at [1273, 487] on use at bounding box center [1279, 488] width 17 height 17
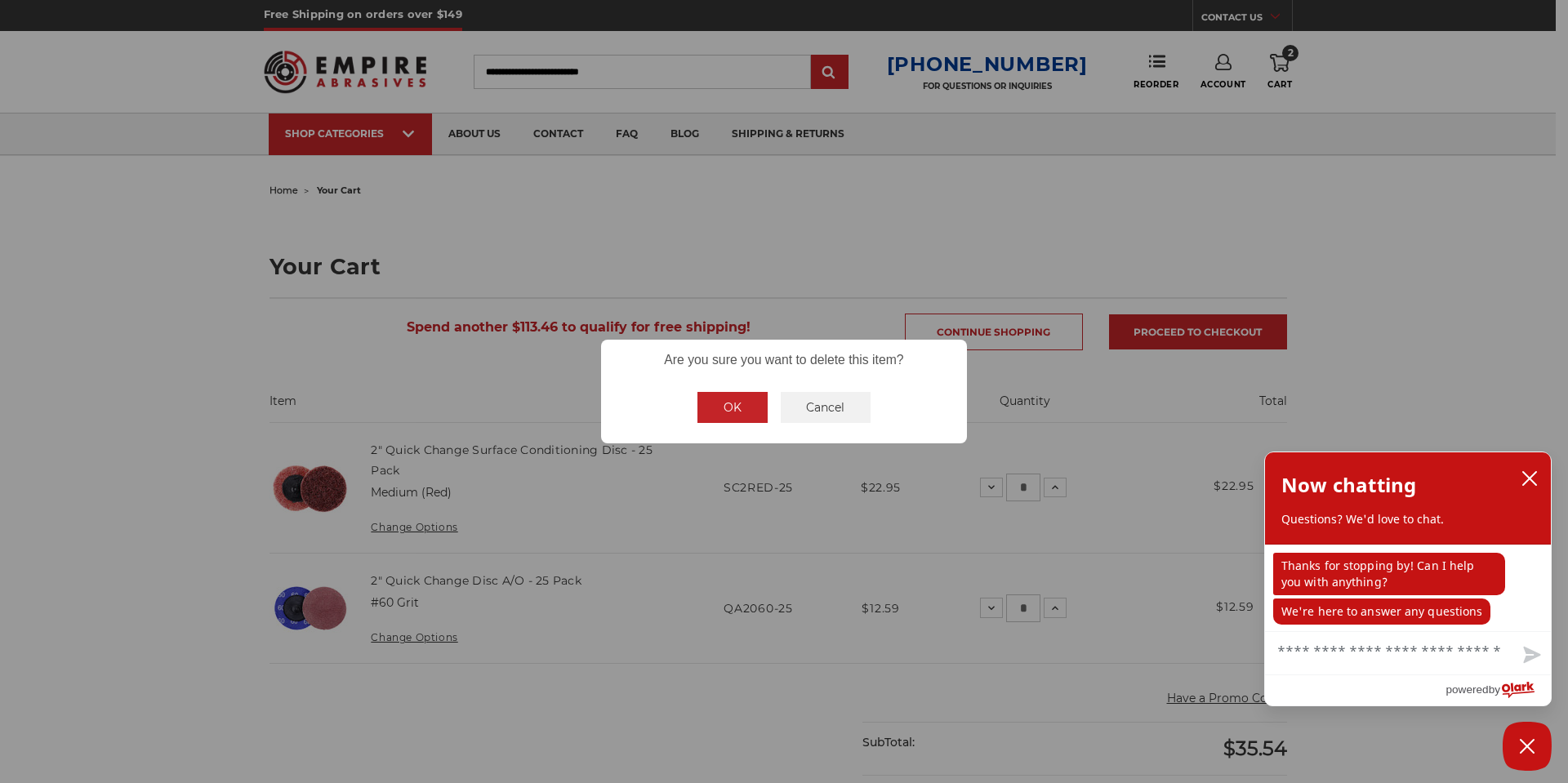
drag, startPoint x: 742, startPoint y: 403, endPoint x: 774, endPoint y: 417, distance: 34.9
click at [742, 403] on button "OK" at bounding box center [733, 407] width 71 height 31
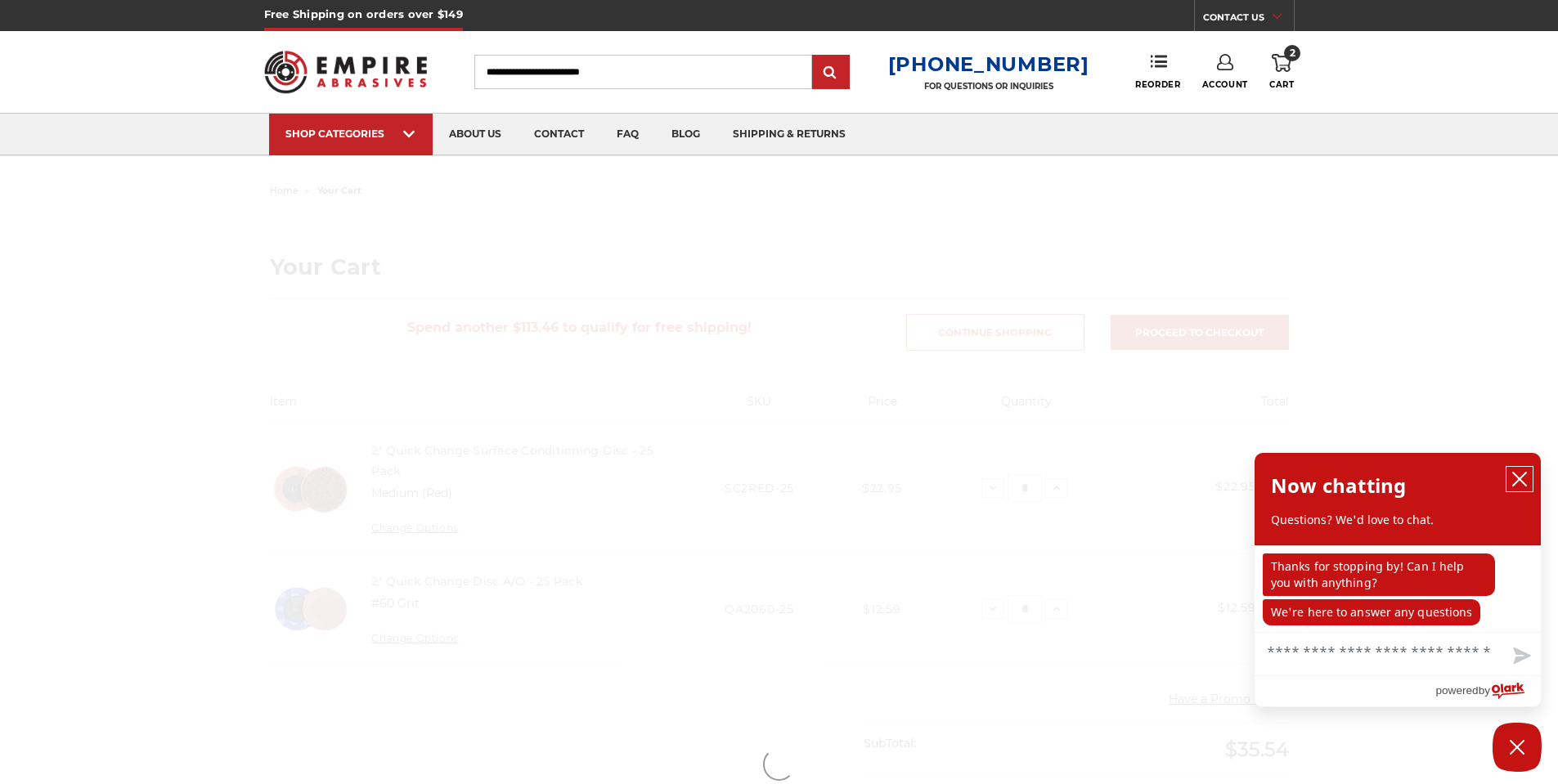
click at [1516, 477] on icon "close chatbox" at bounding box center [1520, 479] width 17 height 17
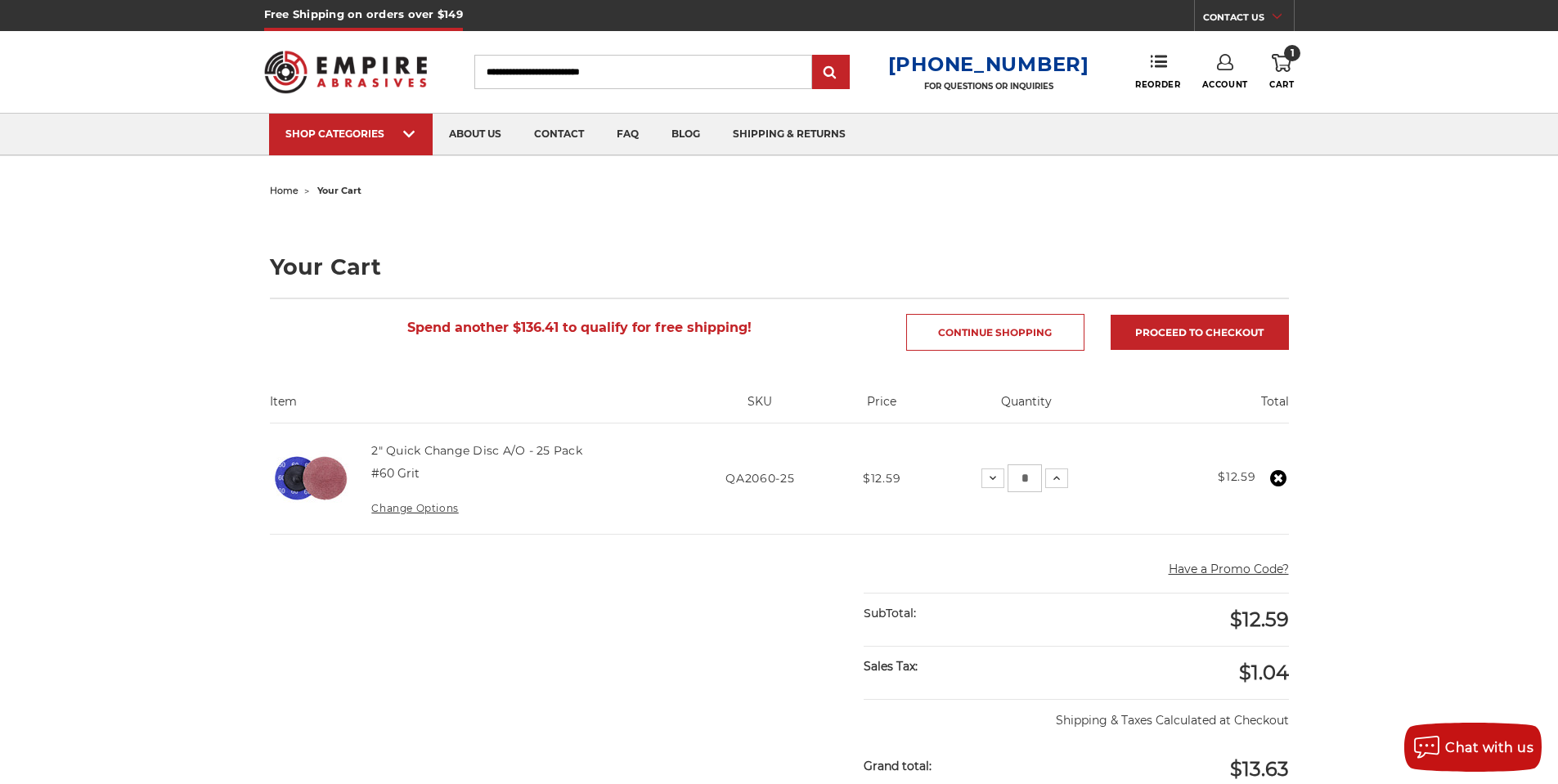
click at [1281, 476] on icon at bounding box center [1279, 478] width 17 height 17
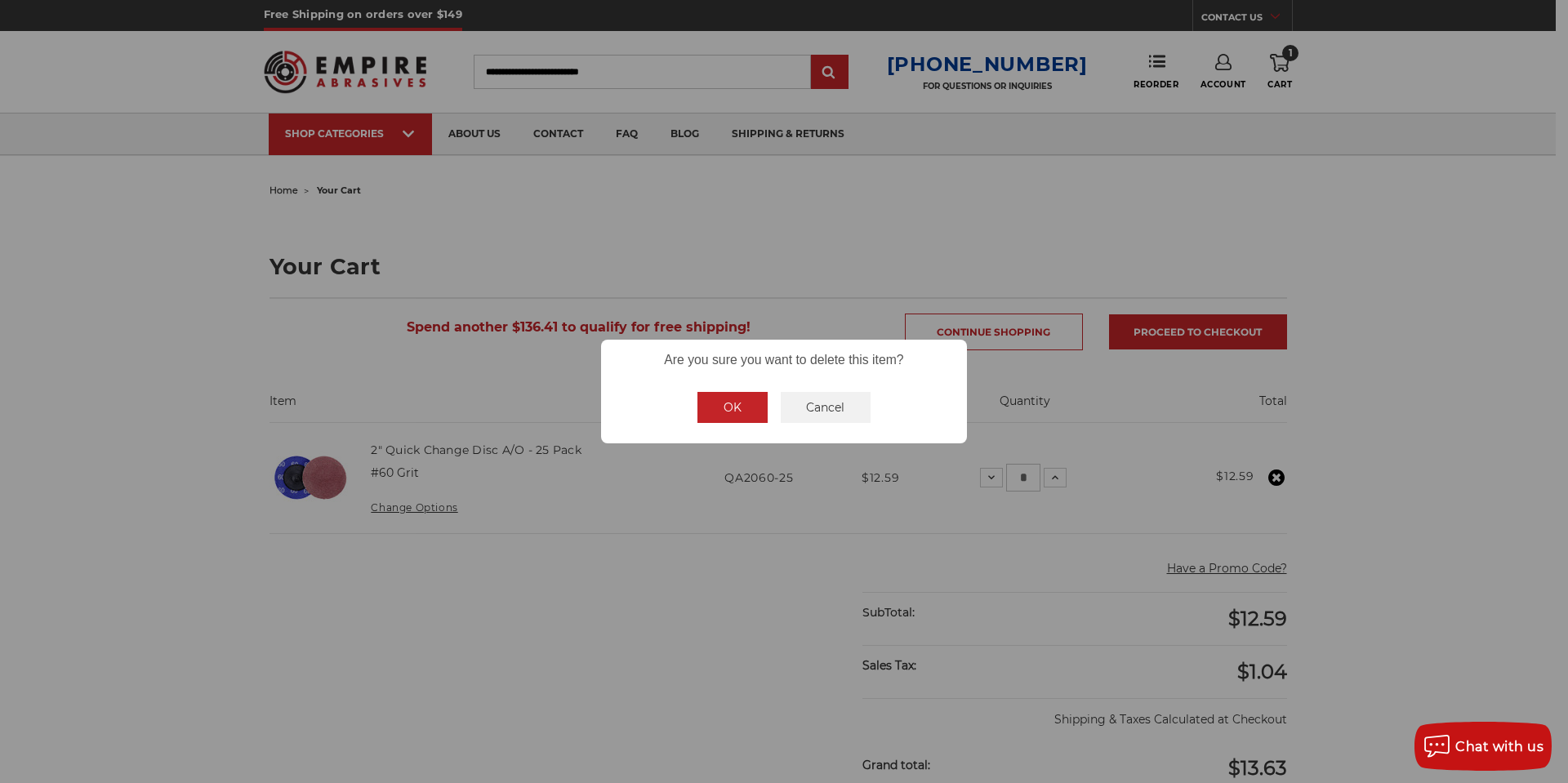
click at [716, 403] on button "OK" at bounding box center [733, 407] width 71 height 31
